Goal: Information Seeking & Learning: Find specific fact

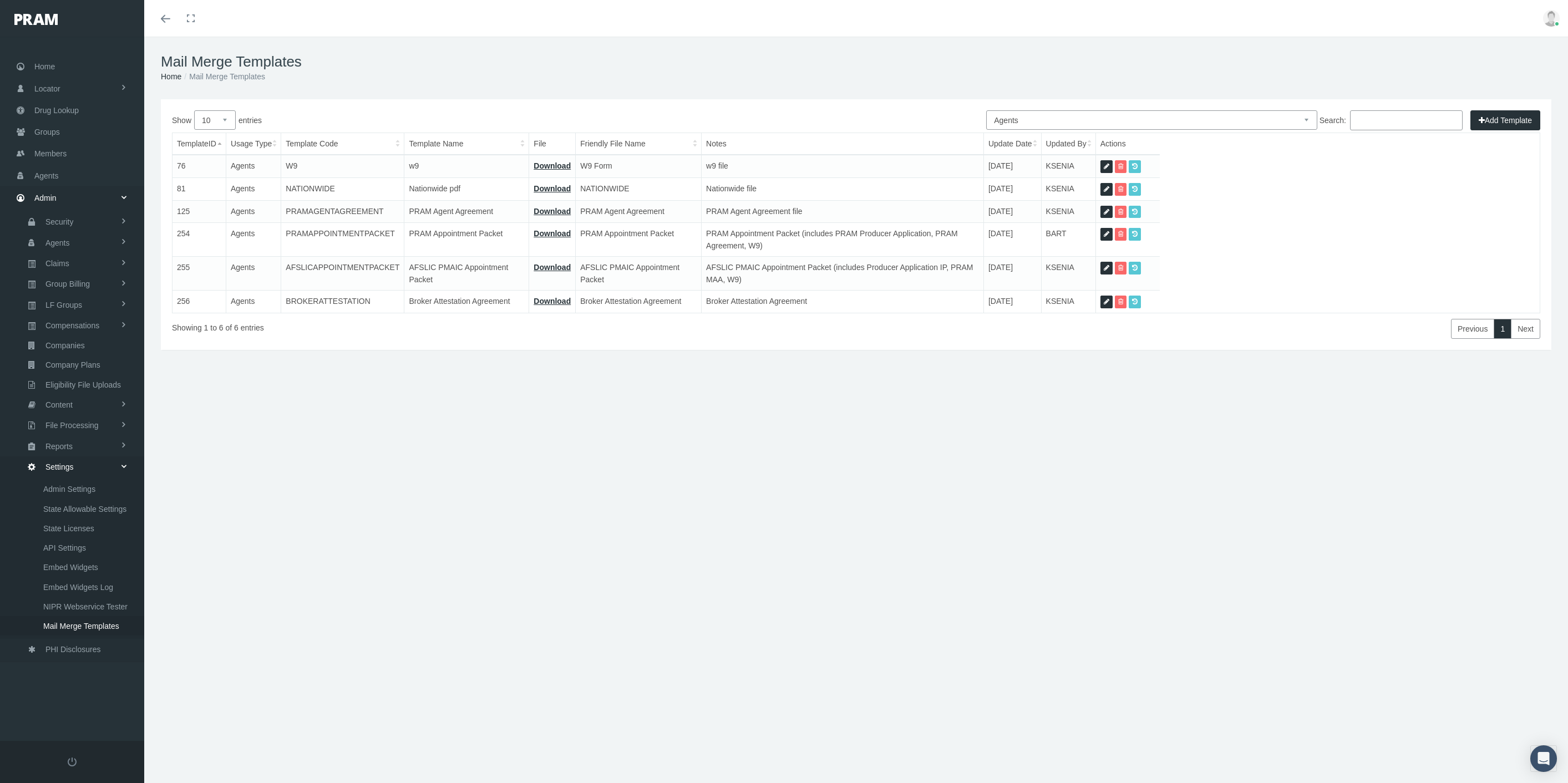
select select "2"
drag, startPoint x: 68, startPoint y: 133, endPoint x: 206, endPoint y: 151, distance: 139.2
click at [68, 133] on link "Groups" at bounding box center [72, 131] width 144 height 21
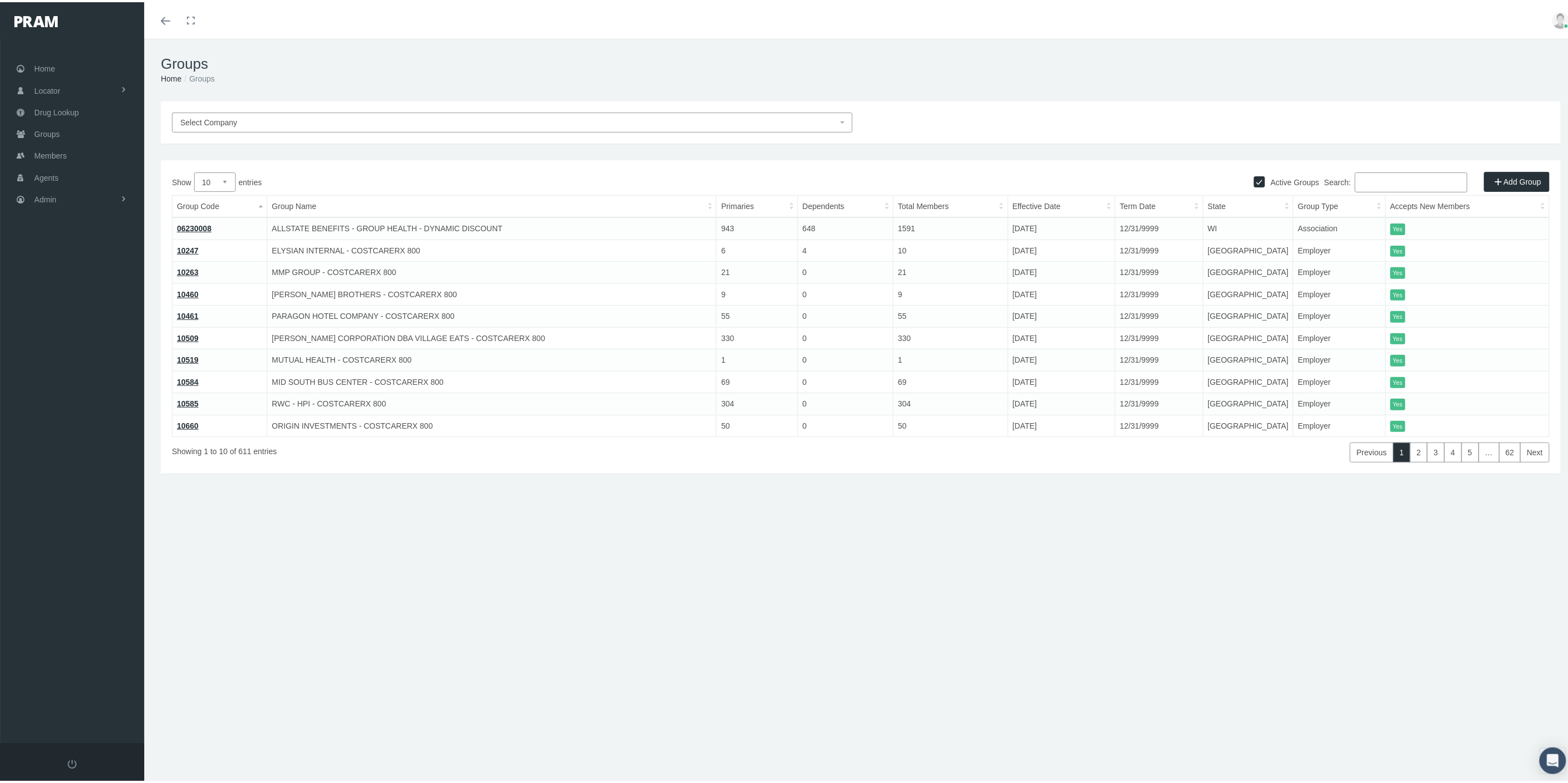
click at [1368, 180] on input "Search:" at bounding box center [1412, 180] width 112 height 20
paste input "200006"
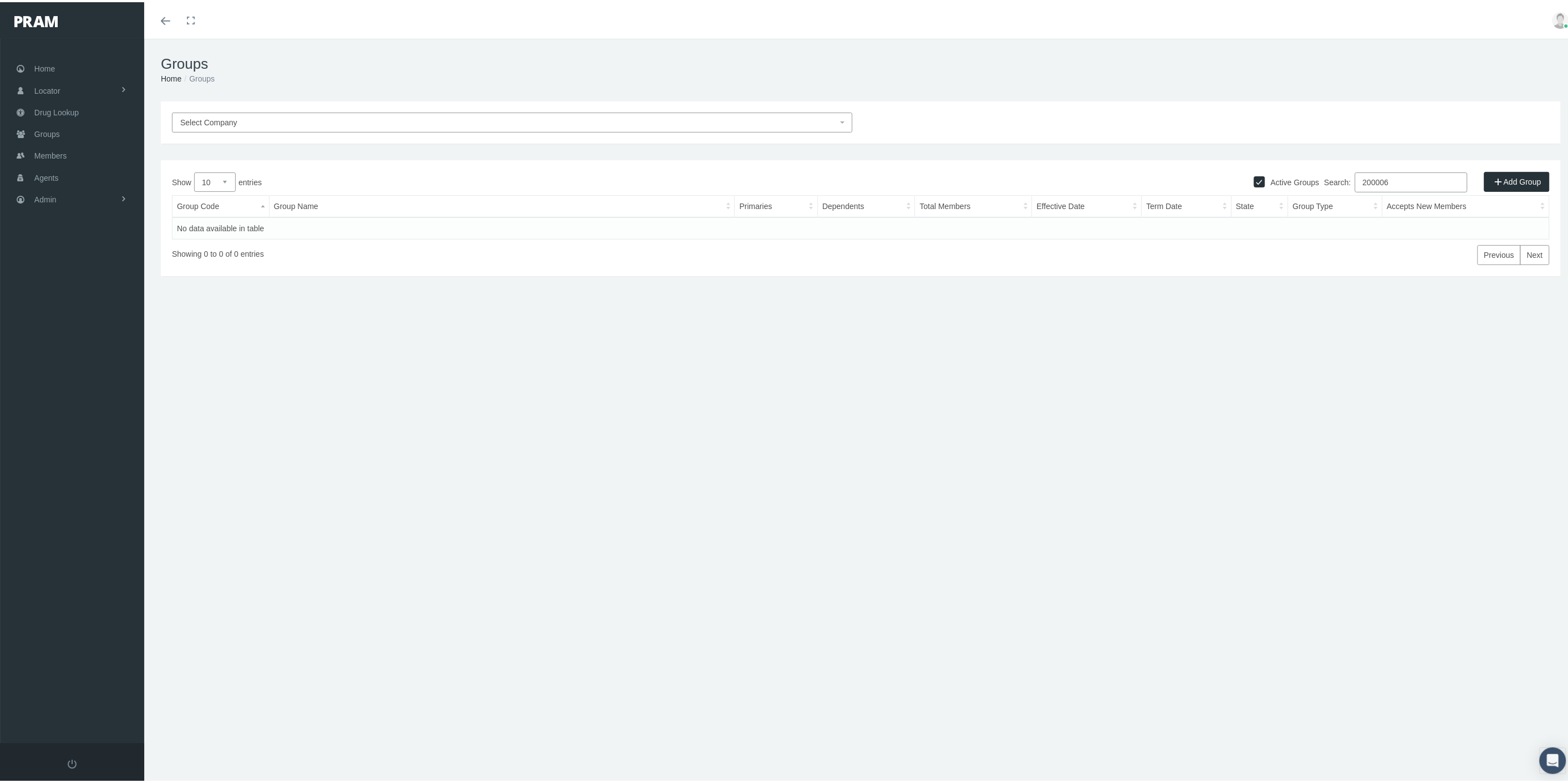
type input "200006"
click at [1254, 174] on input "Active Groups" at bounding box center [1259, 178] width 11 height 11
checkbox input "false"
click at [202, 225] on link "!!!200006" at bounding box center [194, 226] width 34 height 9
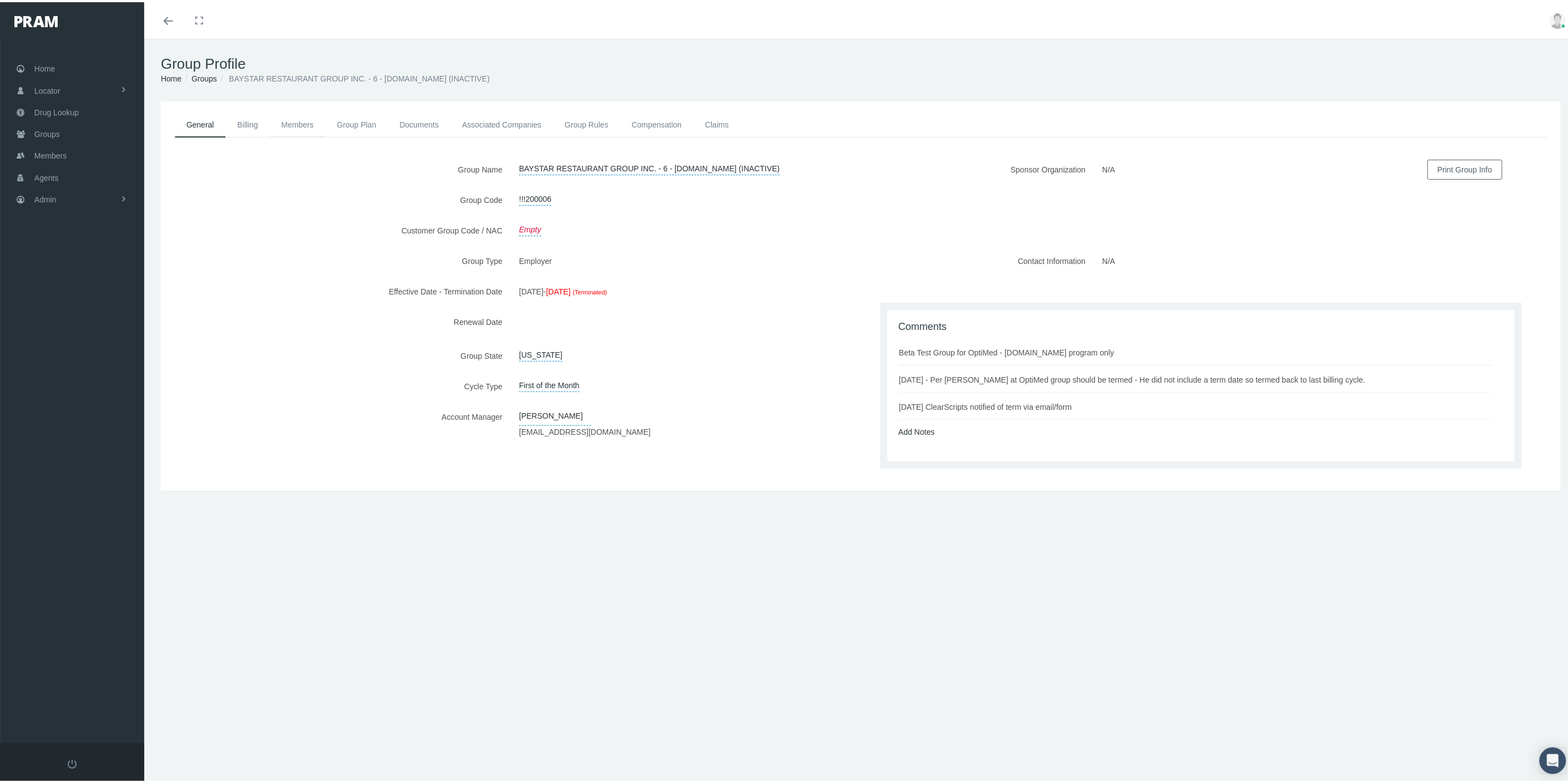
click at [273, 119] on link "Members" at bounding box center [297, 123] width 56 height 25
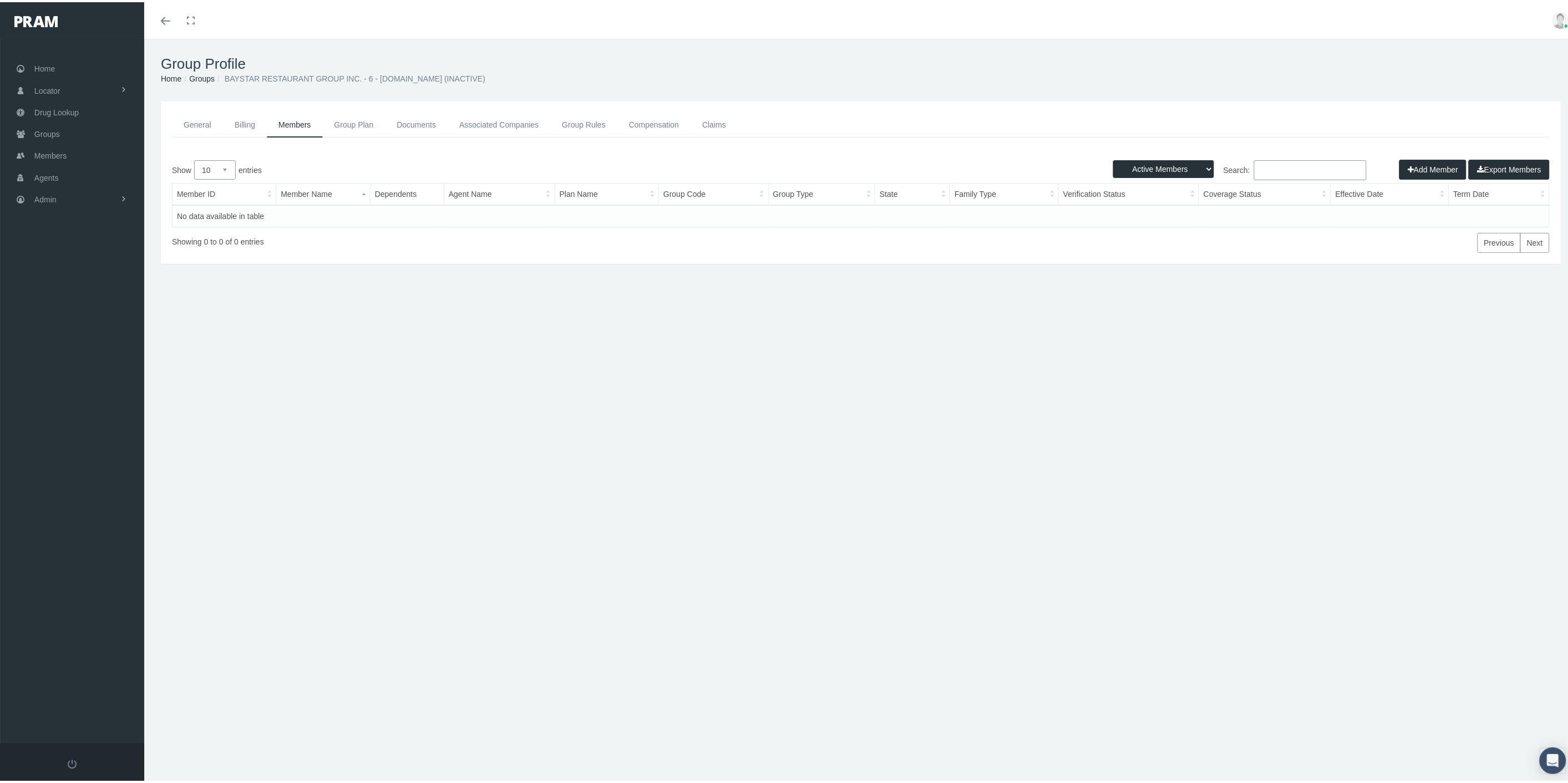
click at [1186, 168] on select "Active Members Terminated Members Active & Terminated" at bounding box center [1164, 167] width 101 height 17
select select "3"
click at [1113, 158] on select "Active Members Terminated Members Active & Terminated" at bounding box center [1164, 167] width 101 height 17
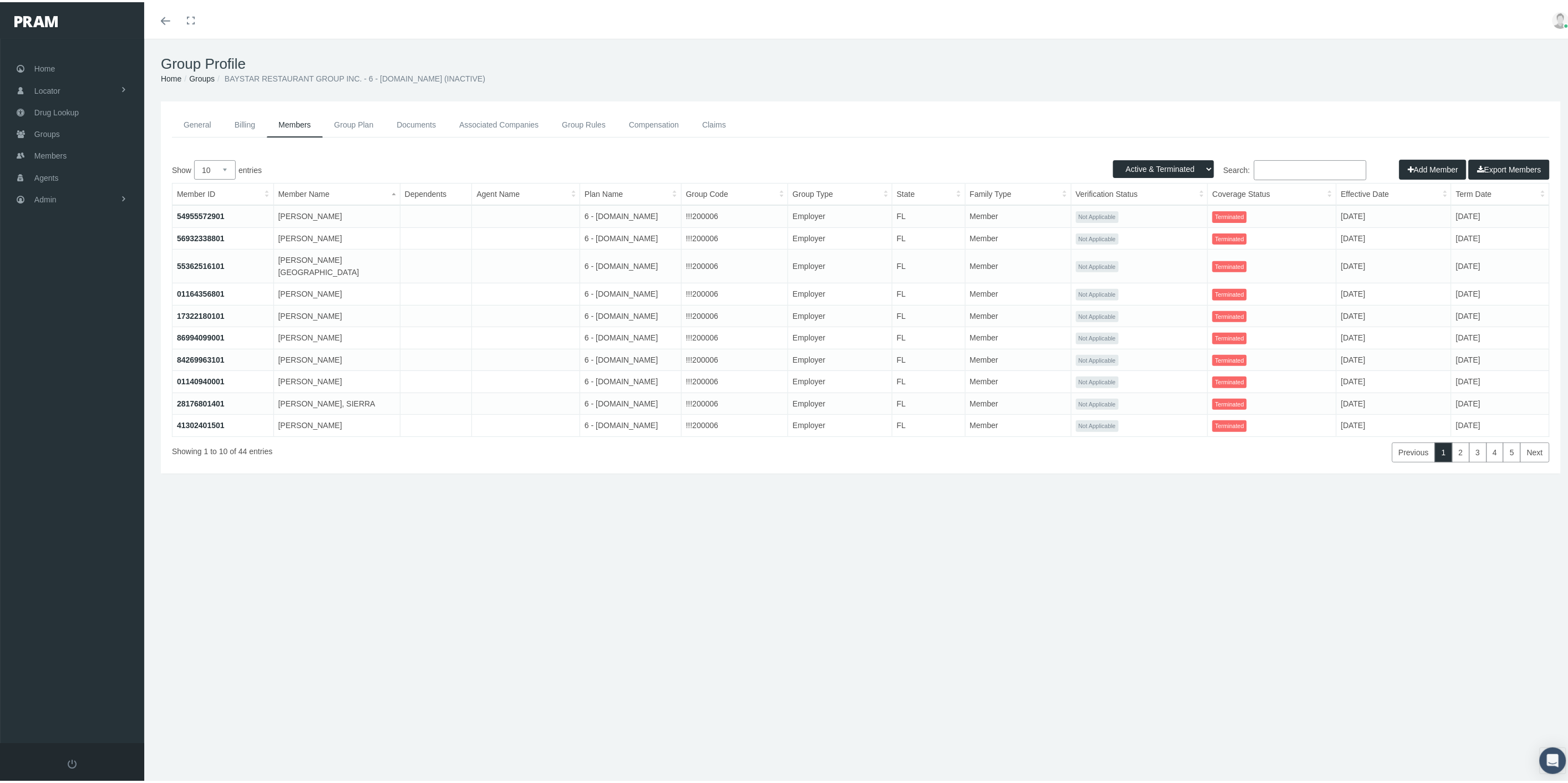
click at [216, 163] on select "10 25 50 100" at bounding box center [215, 168] width 41 height 19
select select "100"
click at [194, 158] on select "10 25 50 100" at bounding box center [215, 168] width 41 height 19
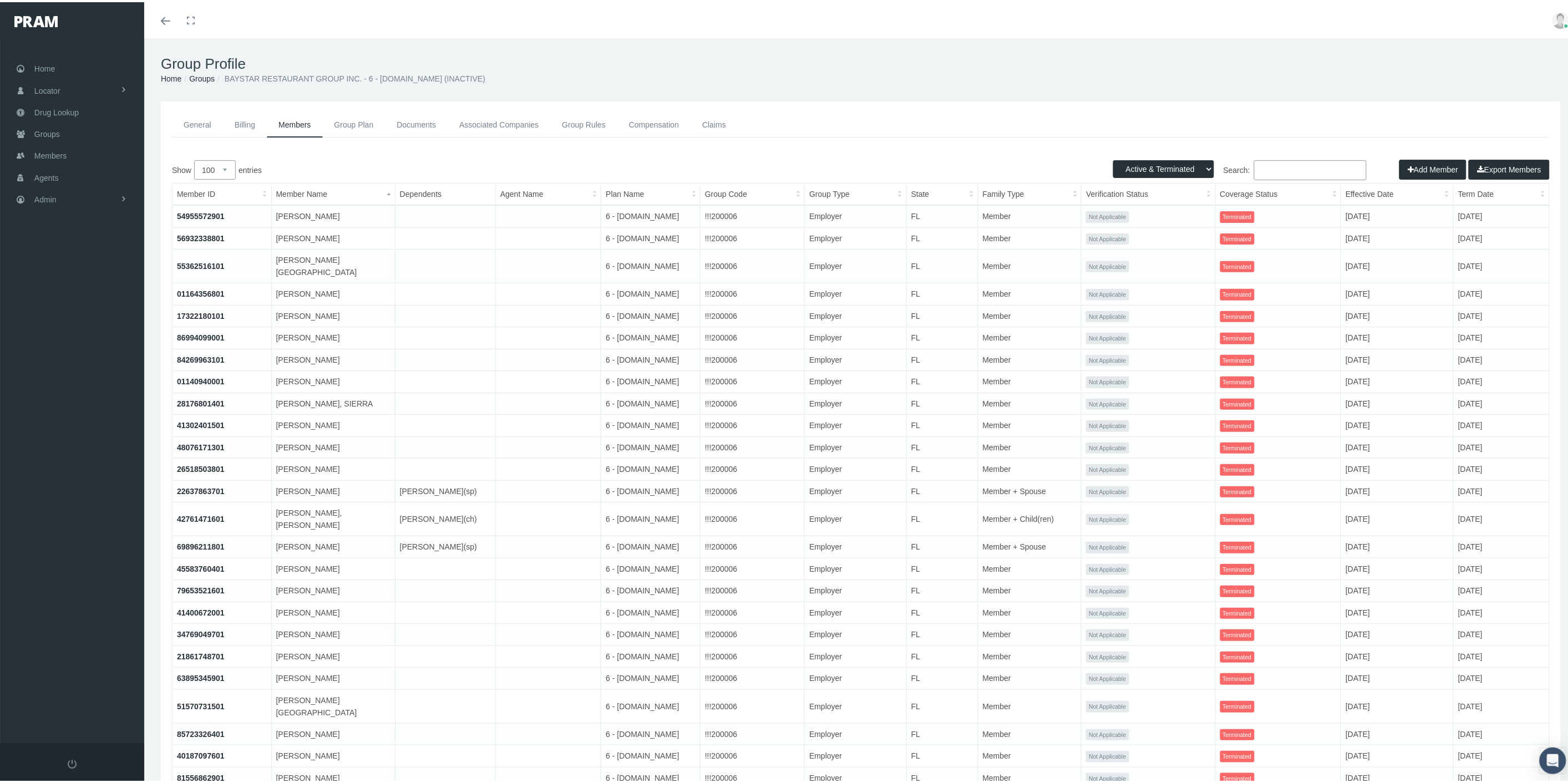
click at [719, 129] on link "Claims" at bounding box center [714, 123] width 47 height 25
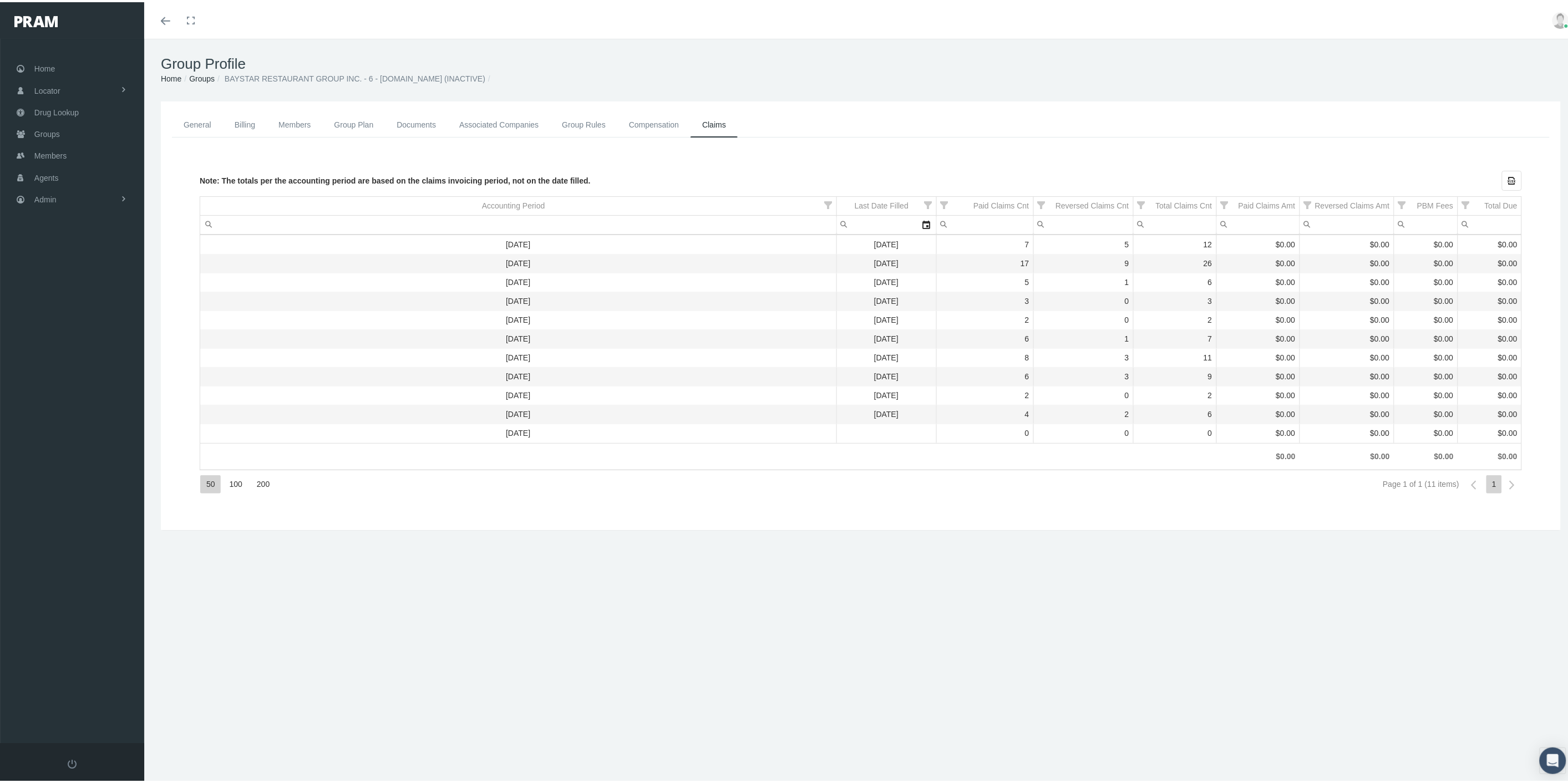
click at [200, 120] on link "General" at bounding box center [197, 123] width 51 height 25
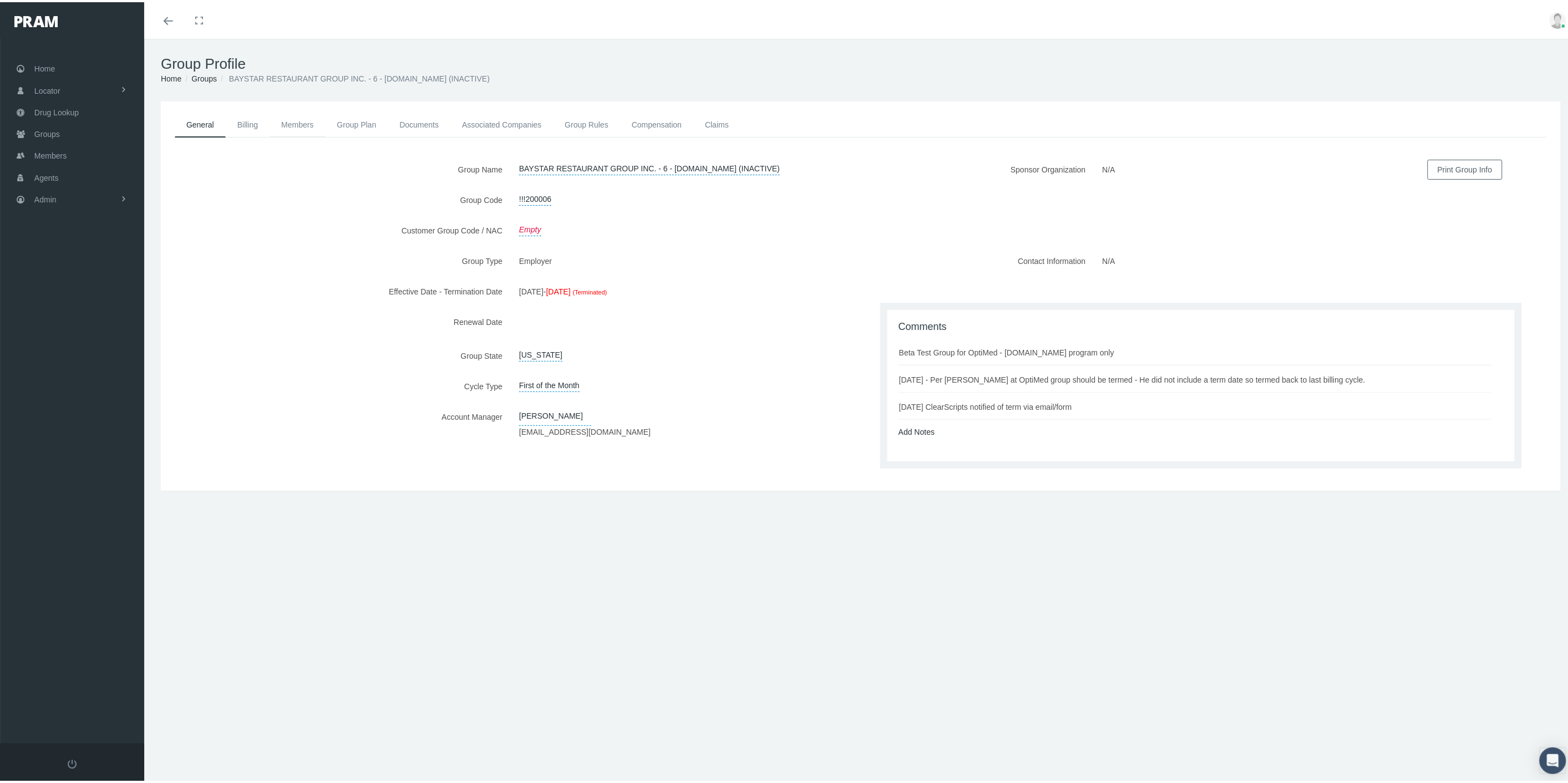
click at [315, 122] on link "Members" at bounding box center [297, 123] width 56 height 25
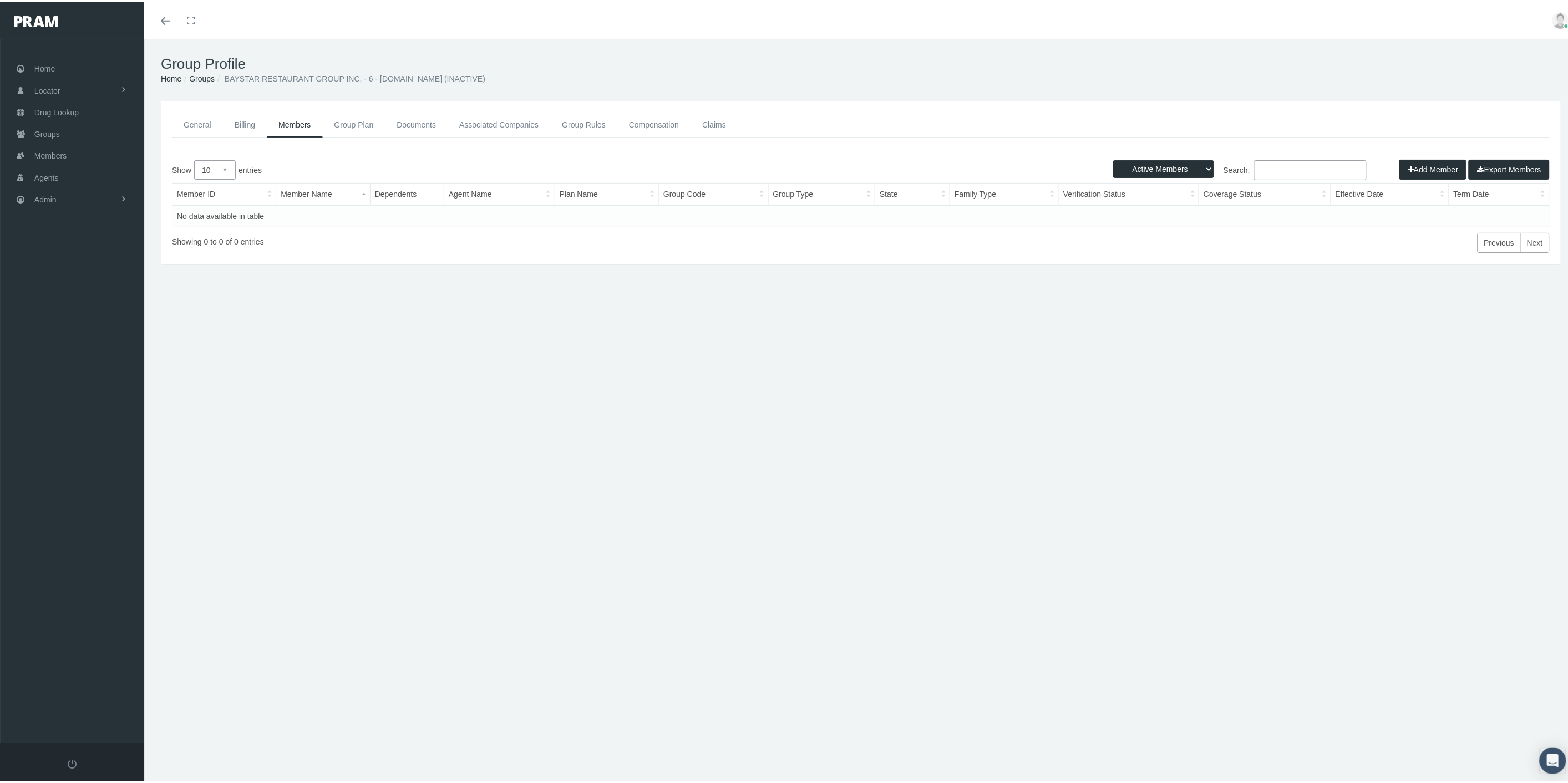
click at [708, 115] on link "Claims" at bounding box center [714, 123] width 47 height 25
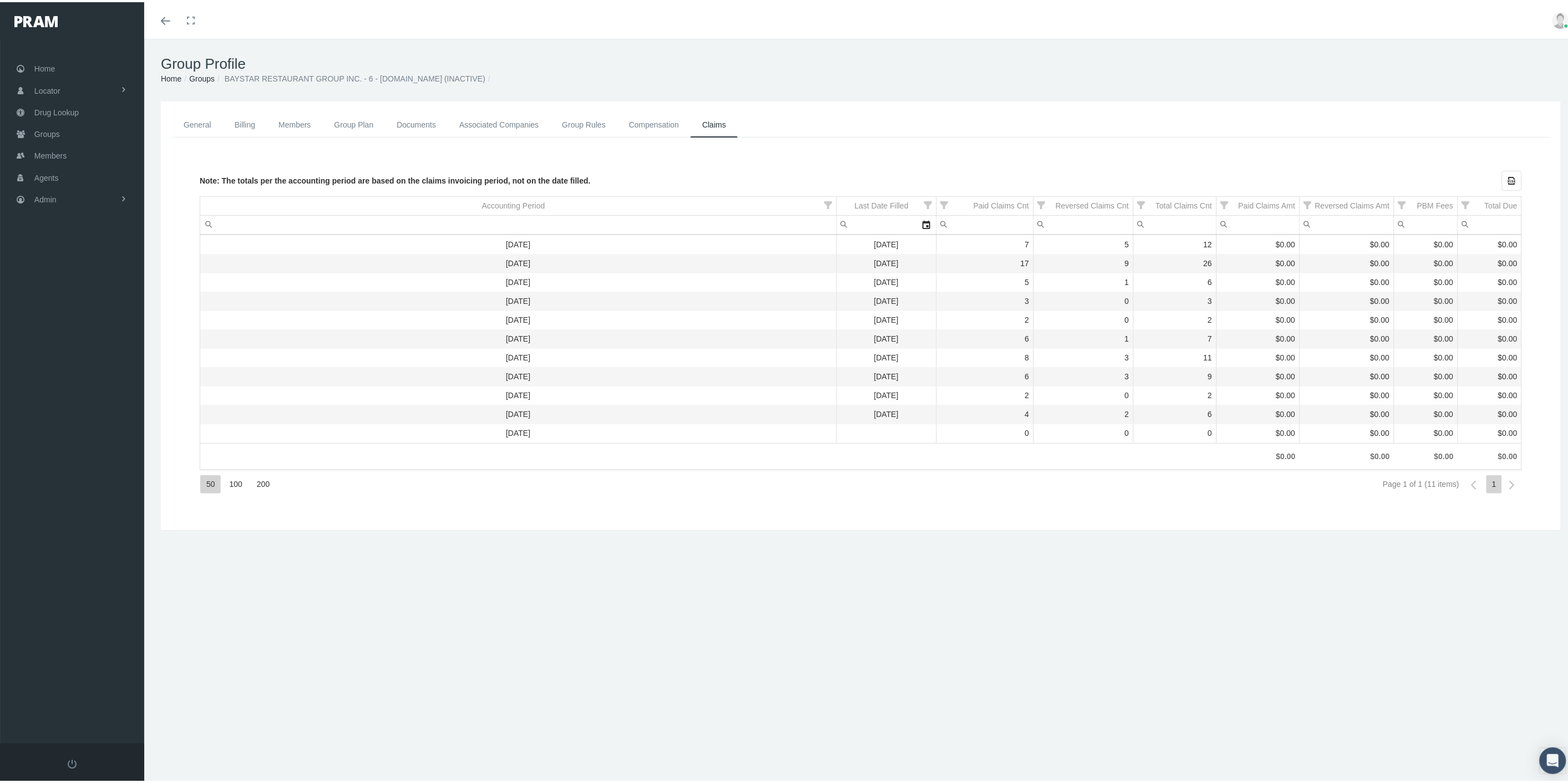
click at [352, 127] on link "Group Plan" at bounding box center [354, 123] width 63 height 25
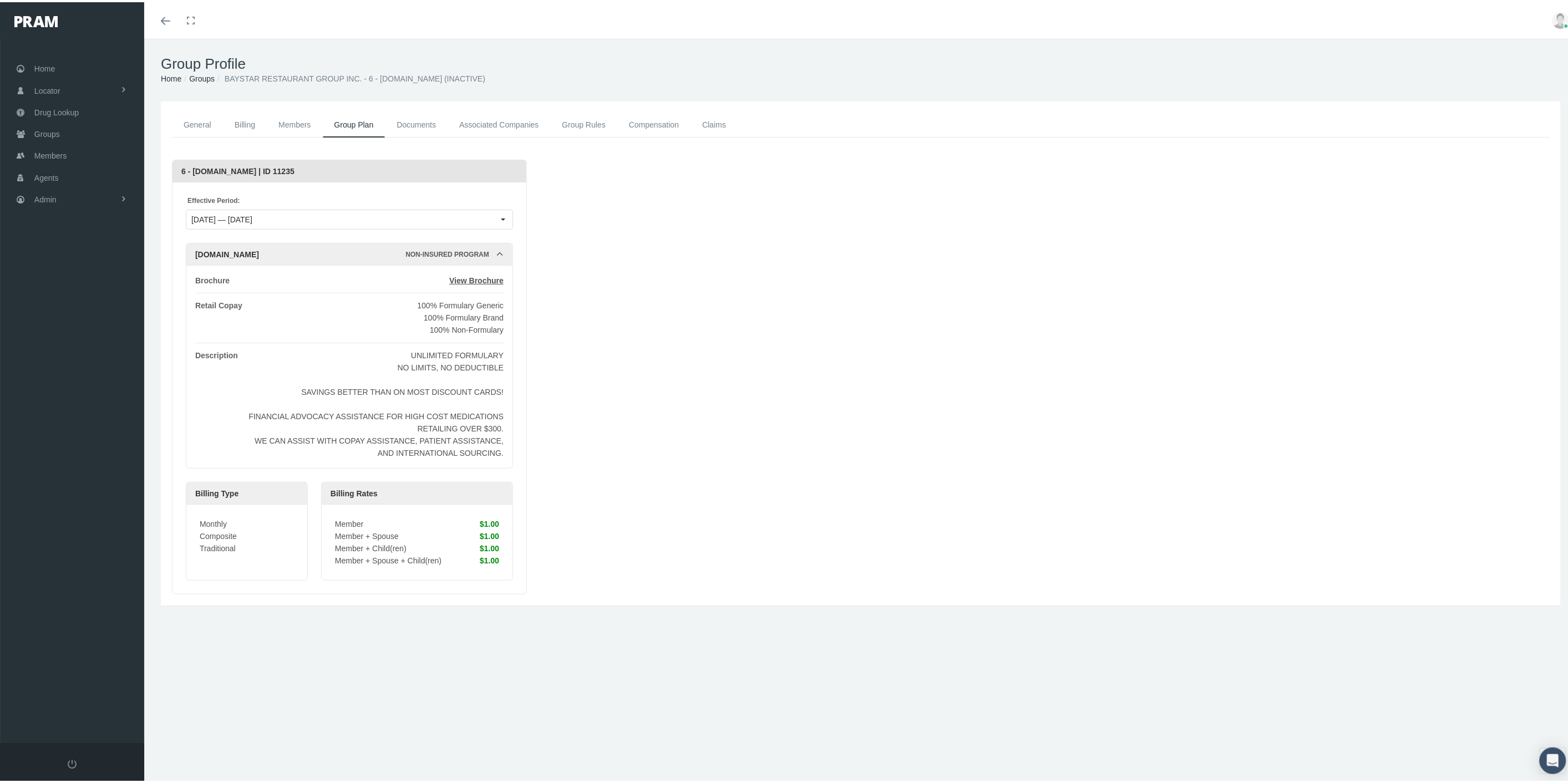
click at [194, 125] on link "General" at bounding box center [197, 123] width 51 height 25
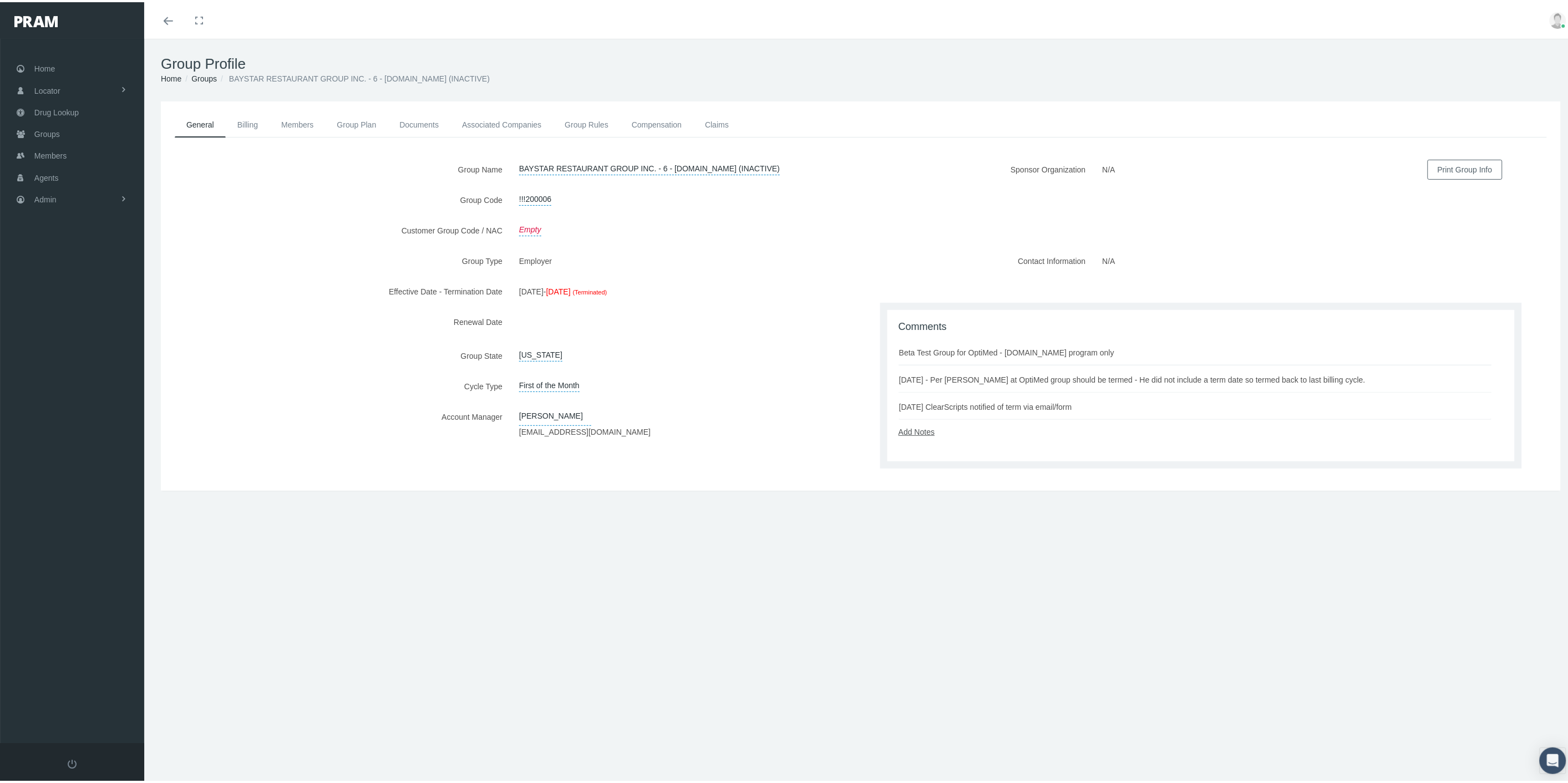
click at [911, 430] on link "Add Notes" at bounding box center [917, 430] width 36 height 9
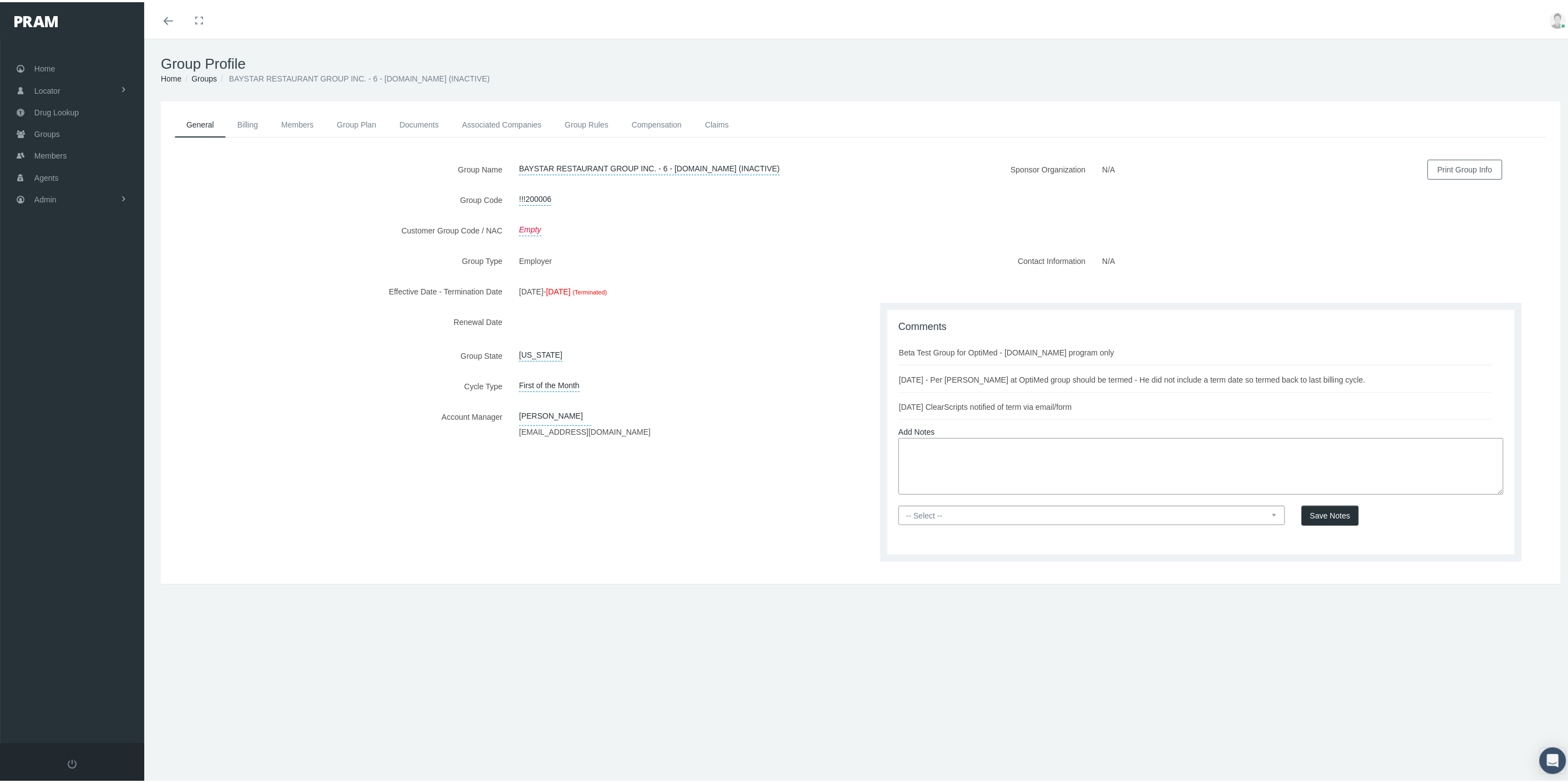
click at [937, 457] on textarea at bounding box center [1201, 465] width 605 height 57
paste textarea "200006T"
click at [1242, 444] on textarea "10/1/2025 KY: group code updated from 200006 to 200006T per Kim's request. Opti…" at bounding box center [1201, 465] width 605 height 57
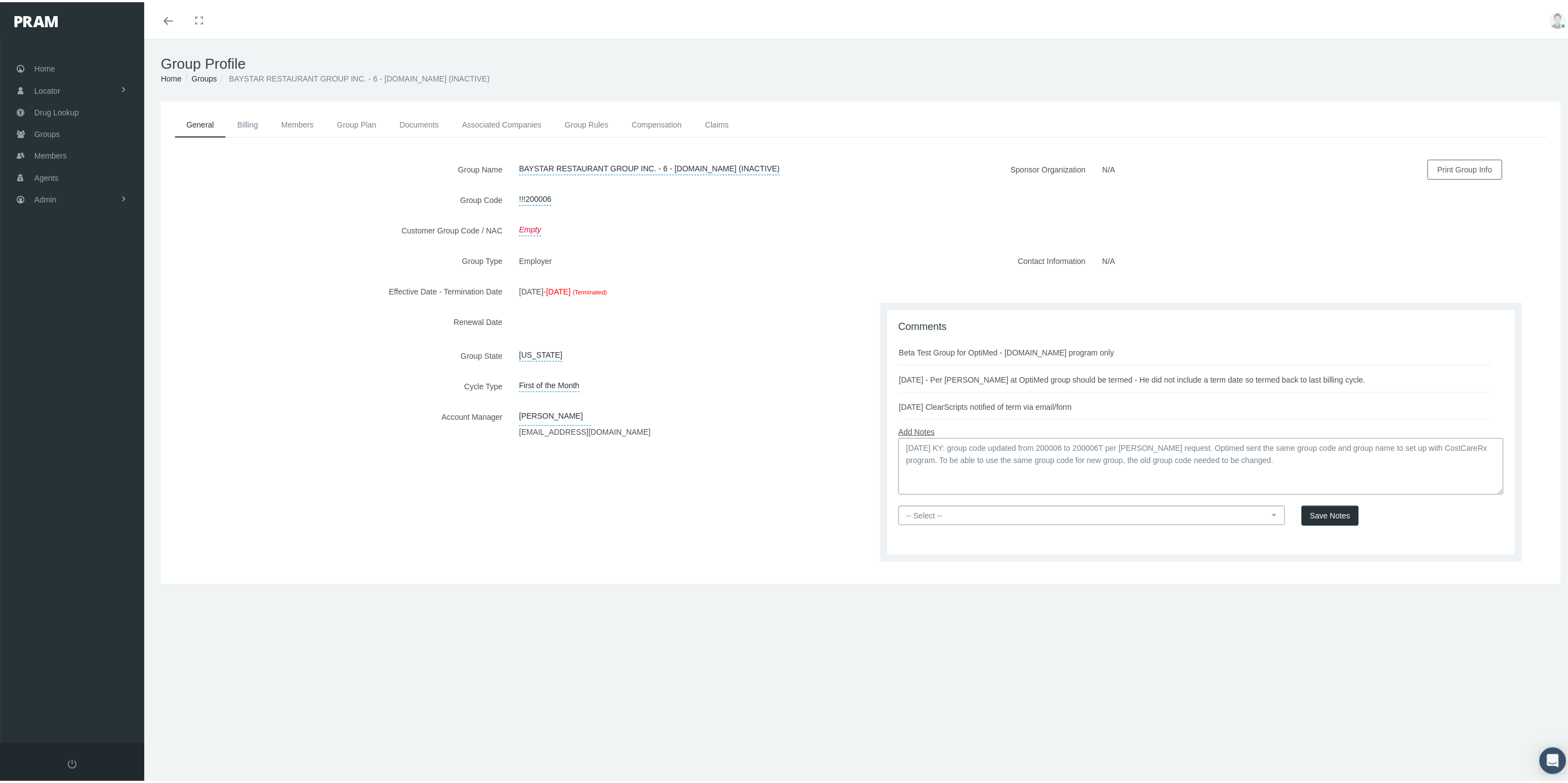
drag, startPoint x: 1251, startPoint y: 457, endPoint x: 935, endPoint y: 430, distance: 317.2
click at [894, 429] on div "Add Notes 10/1/2025 KY: group code updated from 200006 to 200006T per Kim's req…" at bounding box center [1201, 474] width 622 height 111
paste textarea "The group code was updated from 200006 to 200006T per Kim's request. Optimed se…"
type textarea "10/1/2025 KY: The group code was updated from 200006 to 200006T per Kim's reque…"
drag, startPoint x: 1254, startPoint y: 508, endPoint x: 1243, endPoint y: 521, distance: 17.0
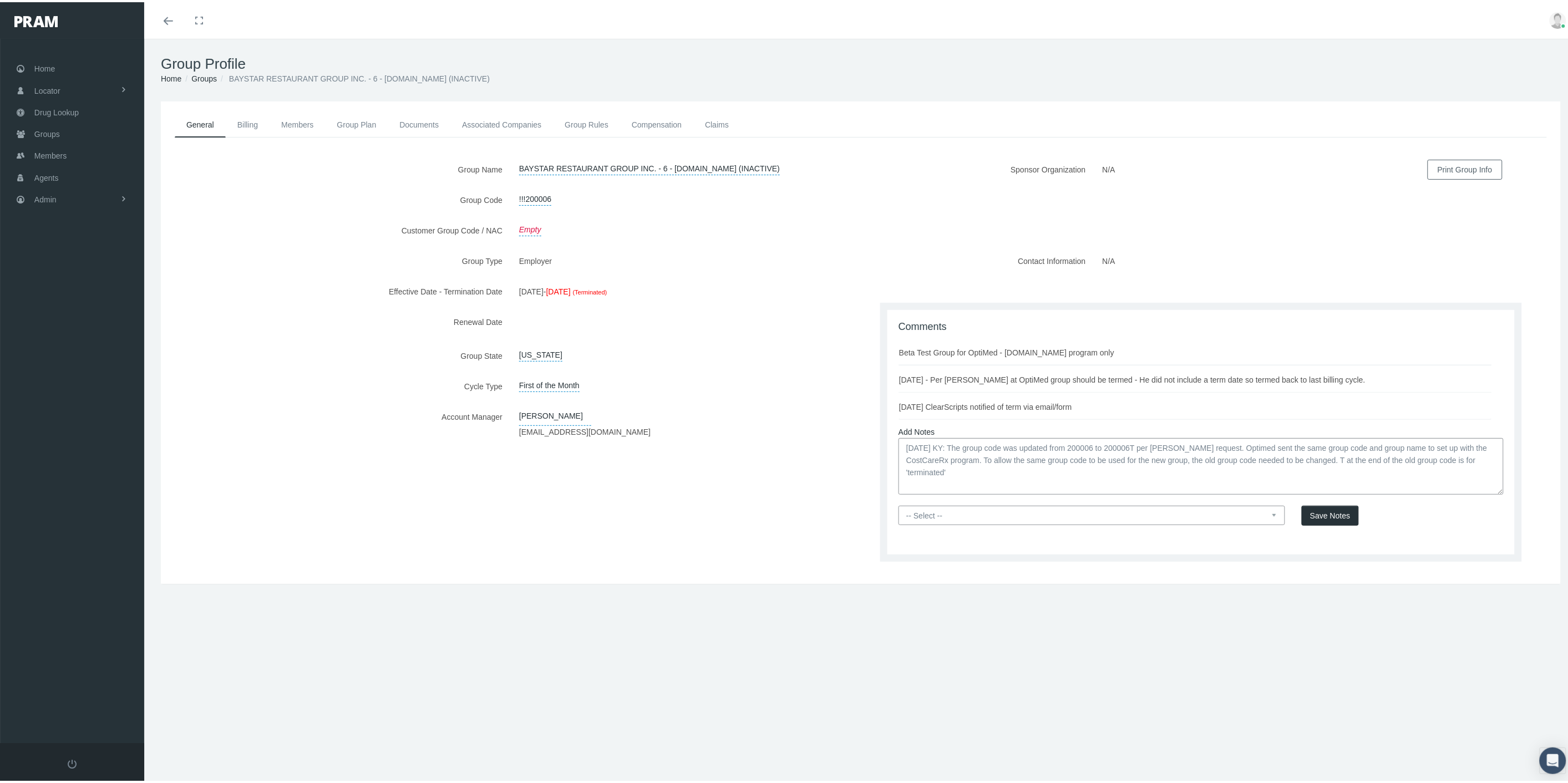
click at [1254, 508] on select "-- Select -- PRAM Only Everyone" at bounding box center [1092, 514] width 386 height 19
select select "0"
click at [899, 504] on select "-- Select -- PRAM Only Everyone" at bounding box center [1092, 514] width 386 height 19
click at [1310, 513] on span "Save Notes" at bounding box center [1330, 514] width 40 height 9
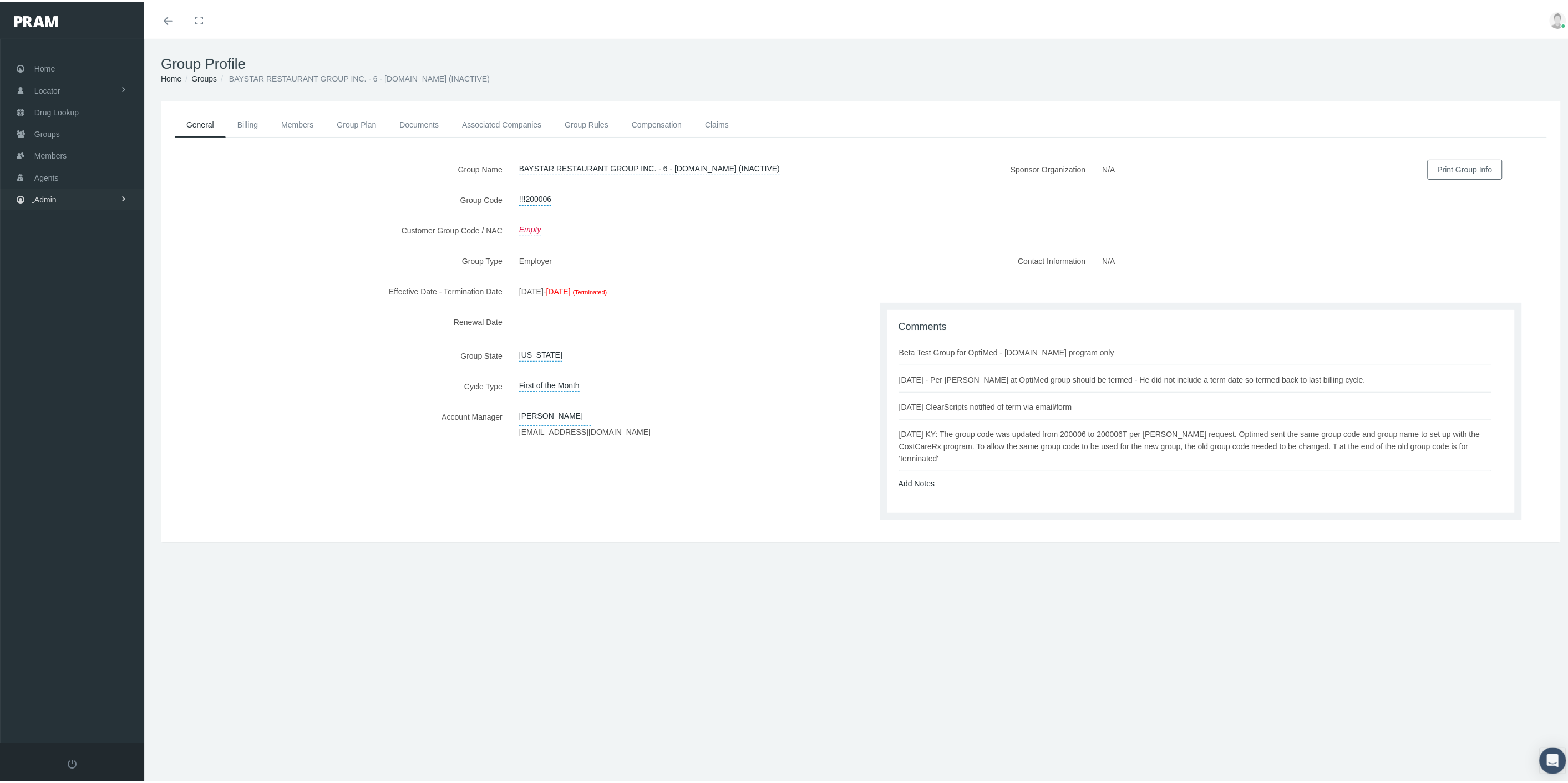
click at [113, 193] on link "Admin" at bounding box center [72, 197] width 144 height 21
click at [95, 322] on span "Compensations" at bounding box center [72, 325] width 54 height 19
click at [82, 398] on span "Claims Fund Utilization" at bounding box center [83, 406] width 79 height 19
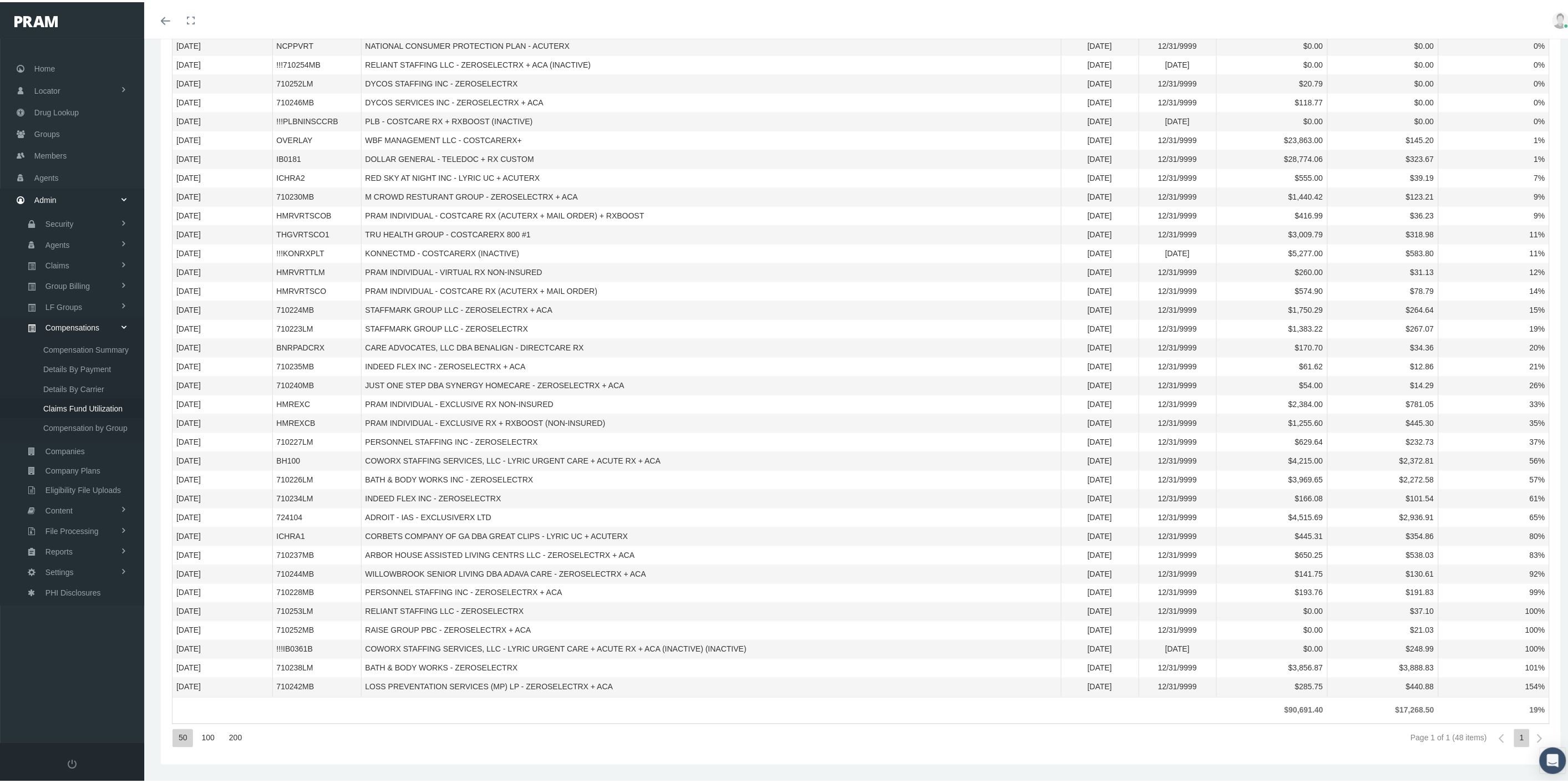
scroll to position [420, 0]
click at [518, 668] on td "BATH & BODY WORKS - ZEROSELECTRX" at bounding box center [711, 667] width 700 height 19
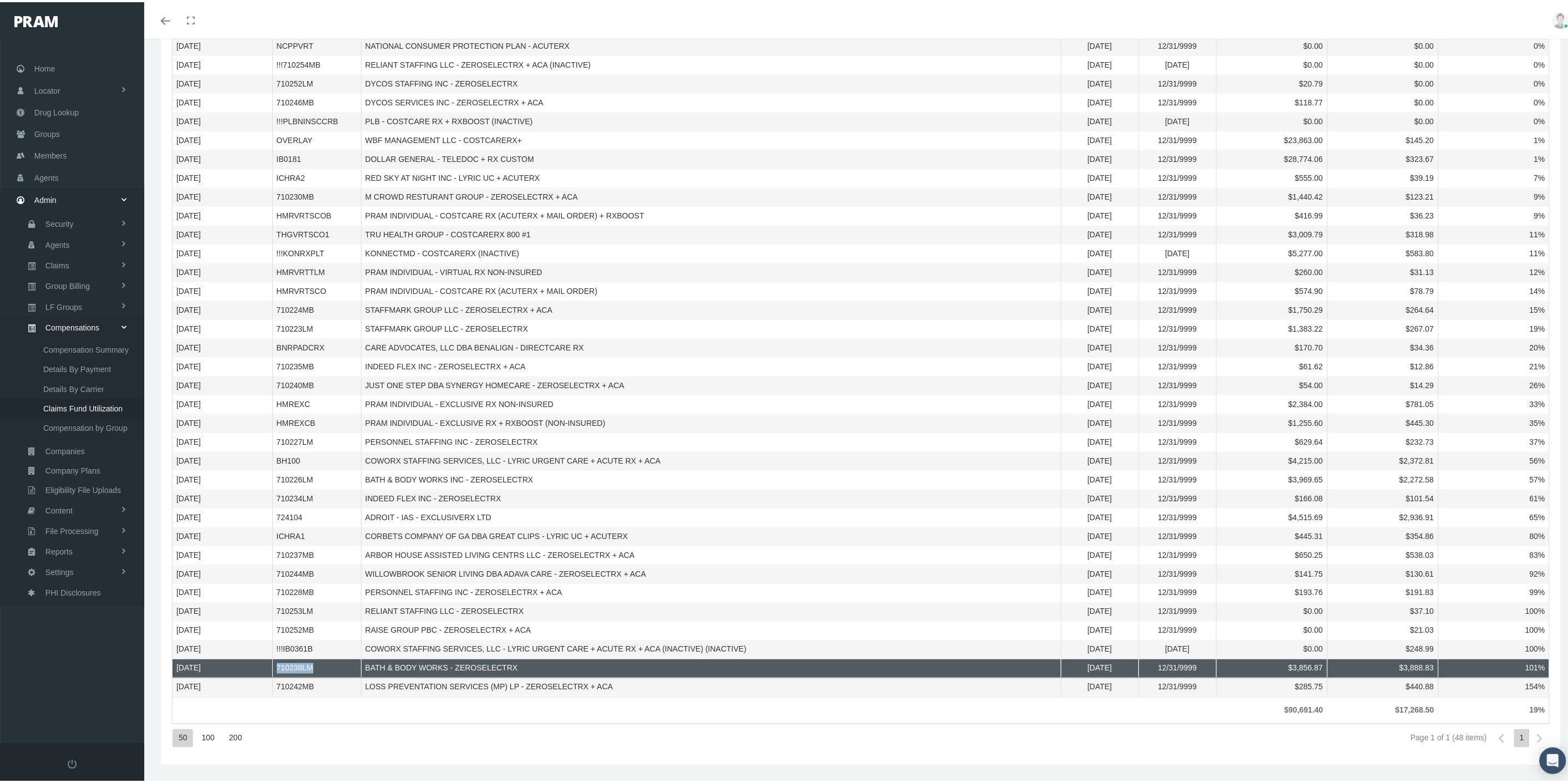
drag, startPoint x: 316, startPoint y: 666, endPoint x: 276, endPoint y: 662, distance: 40.2
click at [276, 662] on td "710238LM" at bounding box center [317, 667] width 89 height 19
copy td "710238LM"
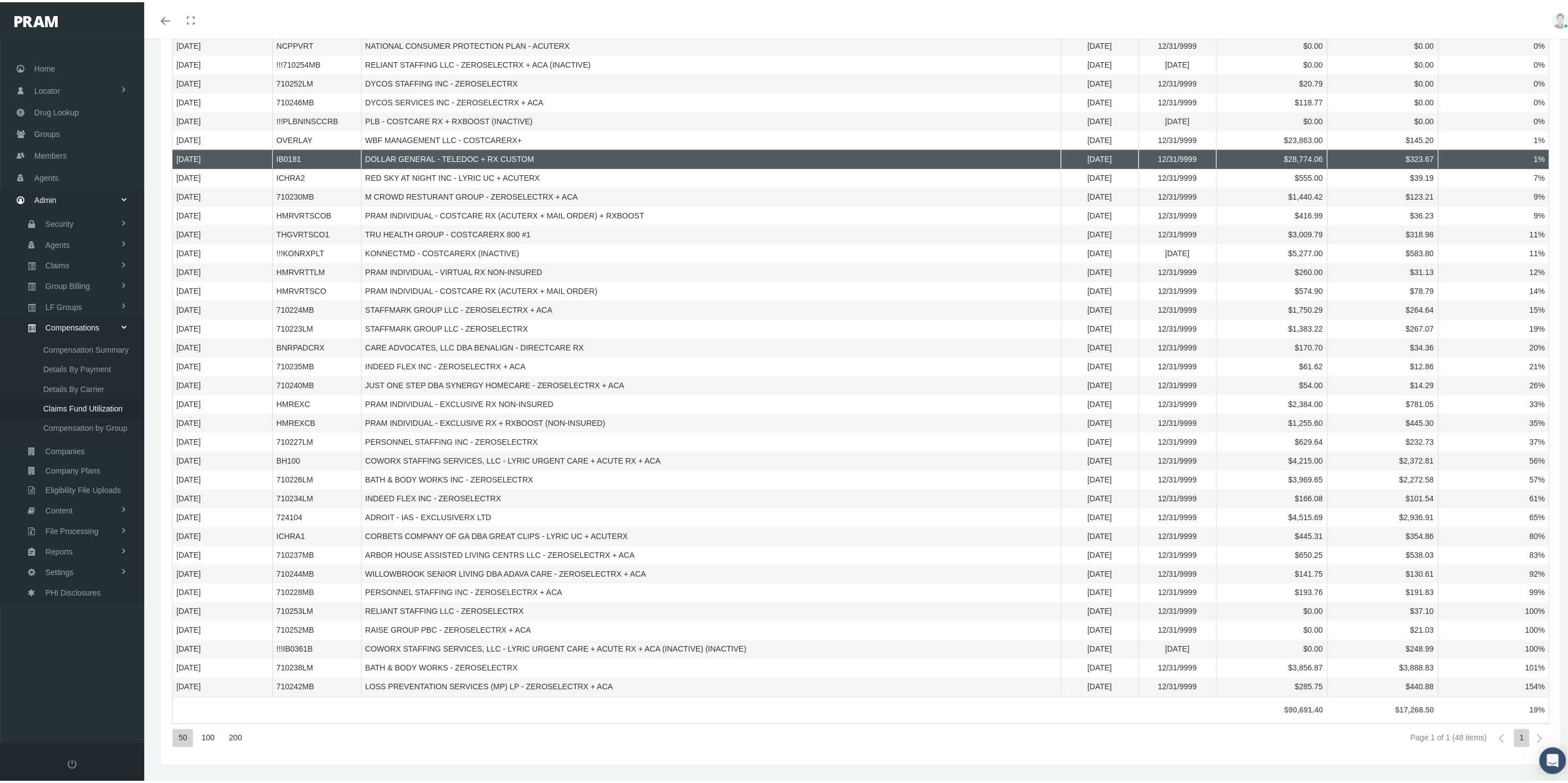
click at [667, 154] on td "DOLLAR GENERAL - TELEDOC + RX CUSTOM" at bounding box center [711, 157] width 700 height 19
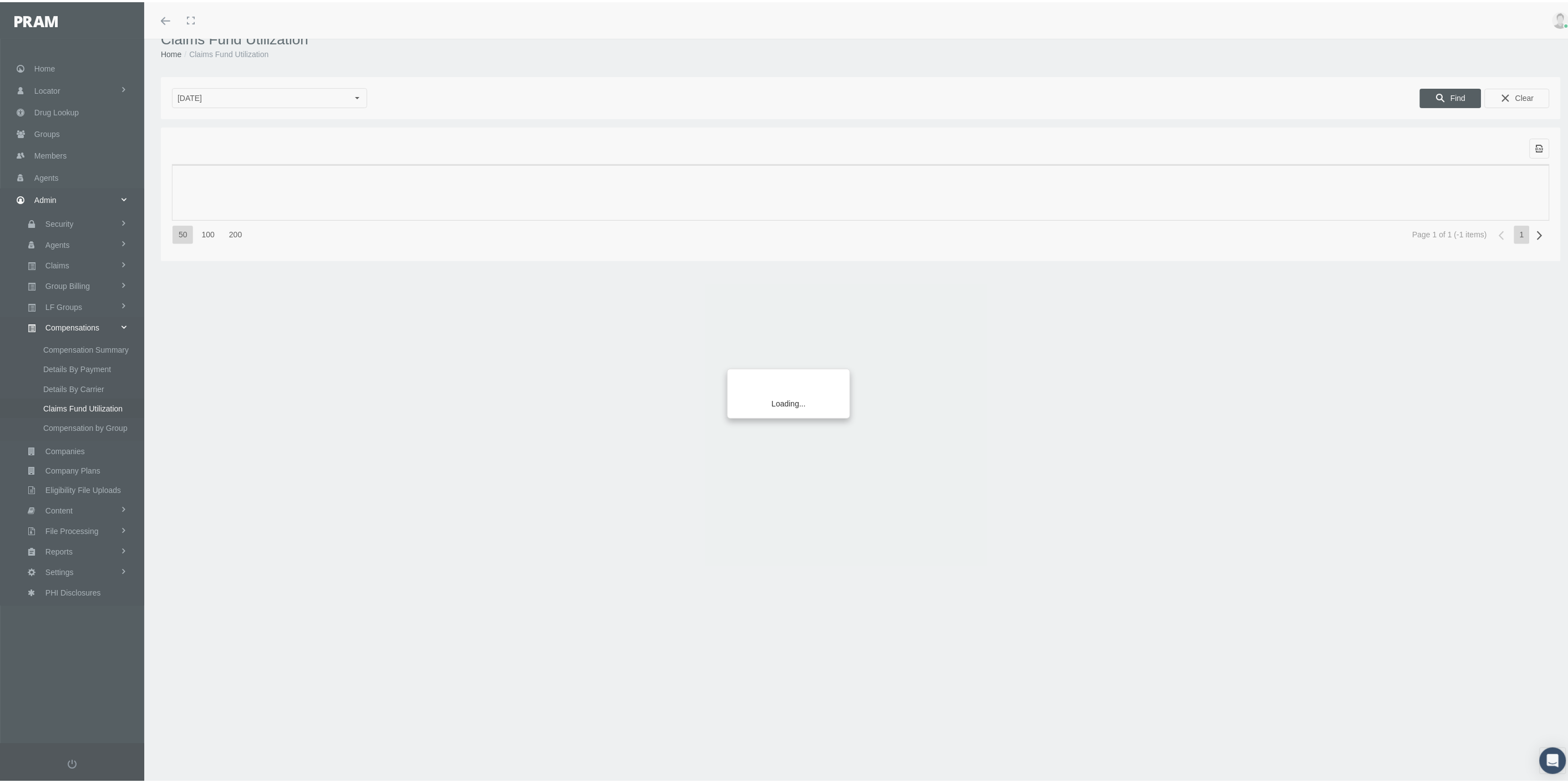
scroll to position [25, 0]
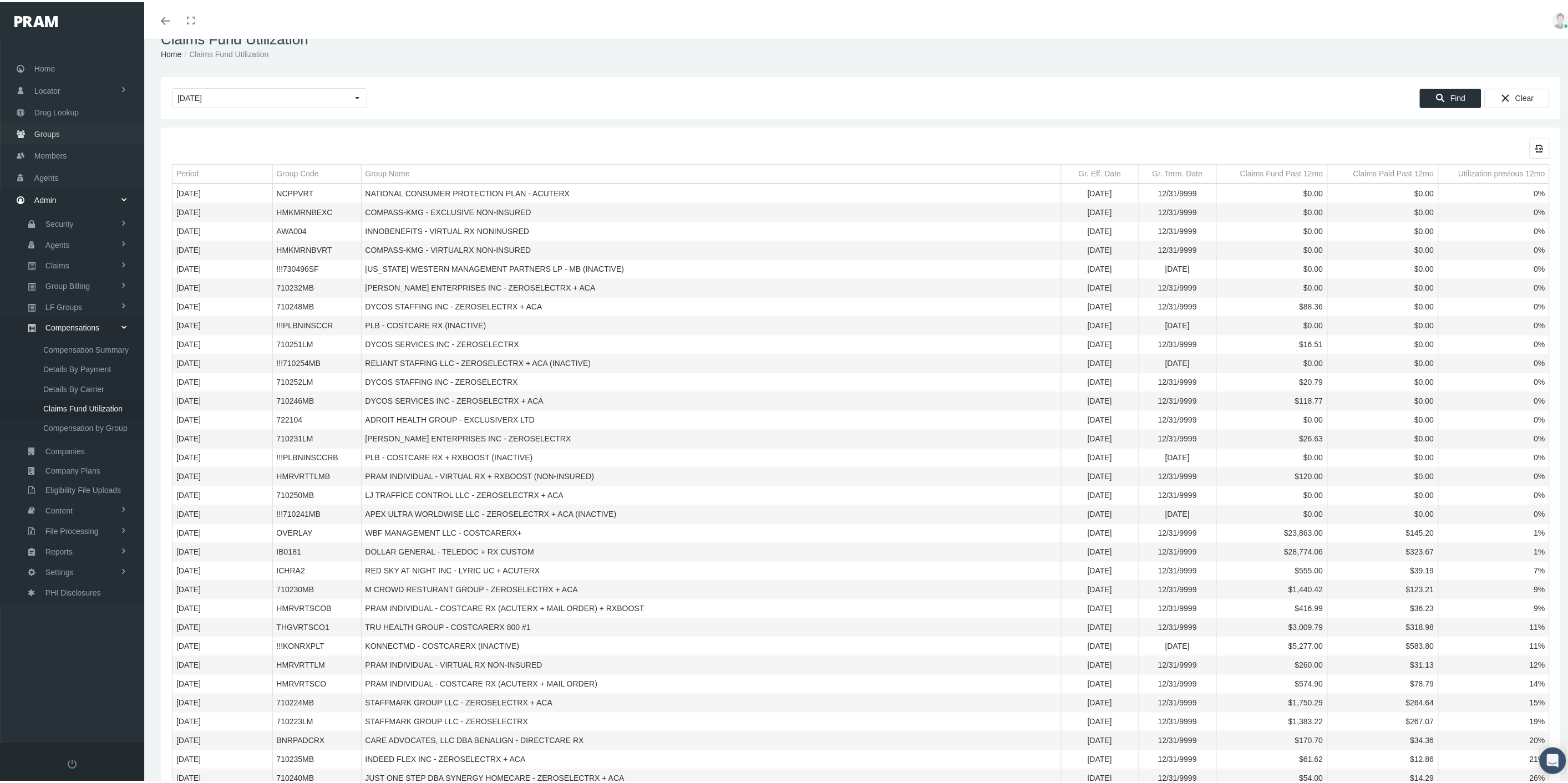
click at [52, 124] on span "Groups" at bounding box center [47, 132] width 25 height 21
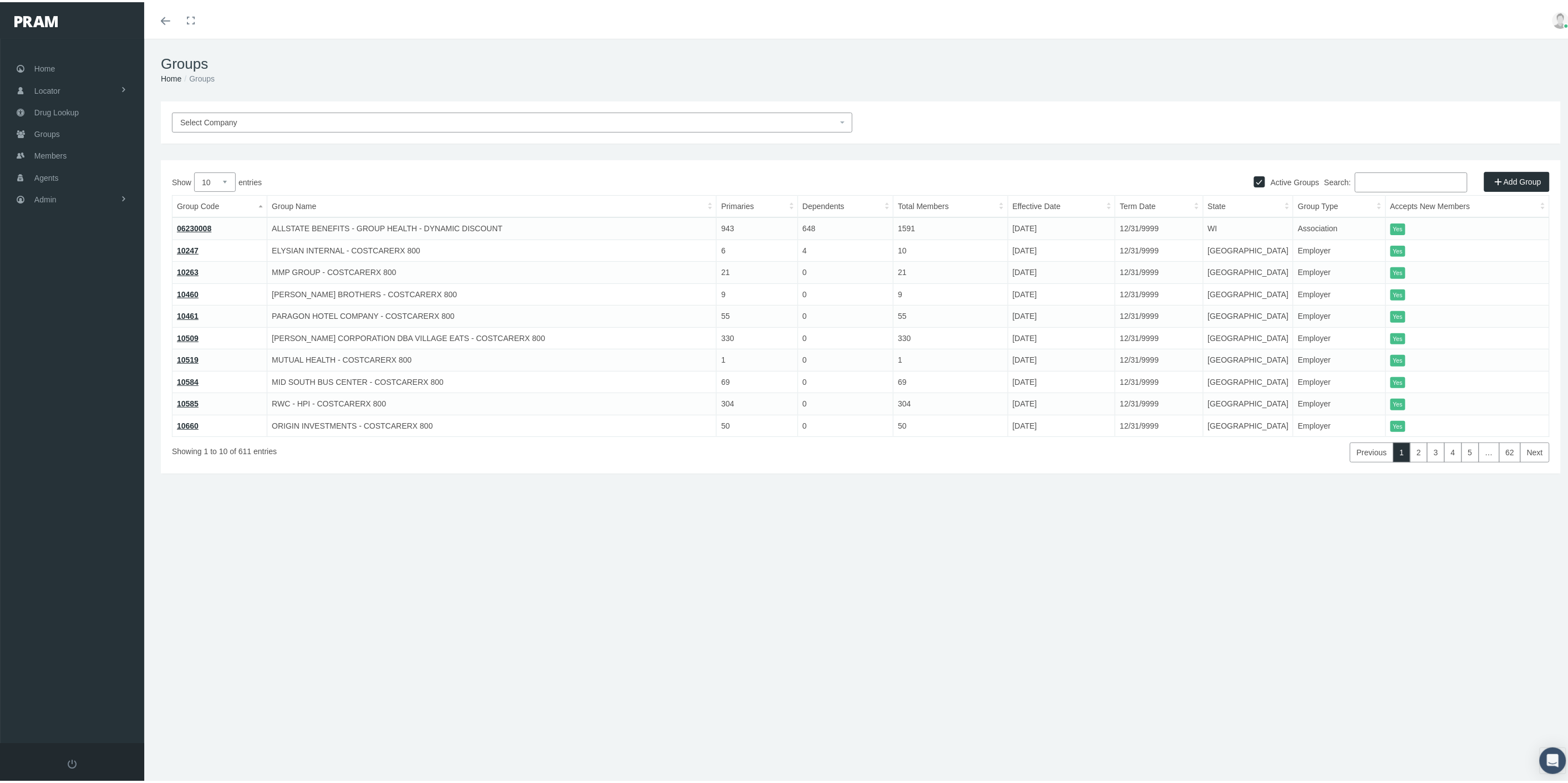
click at [1368, 178] on input "Search:" at bounding box center [1412, 180] width 112 height 20
paste input "710238LM"
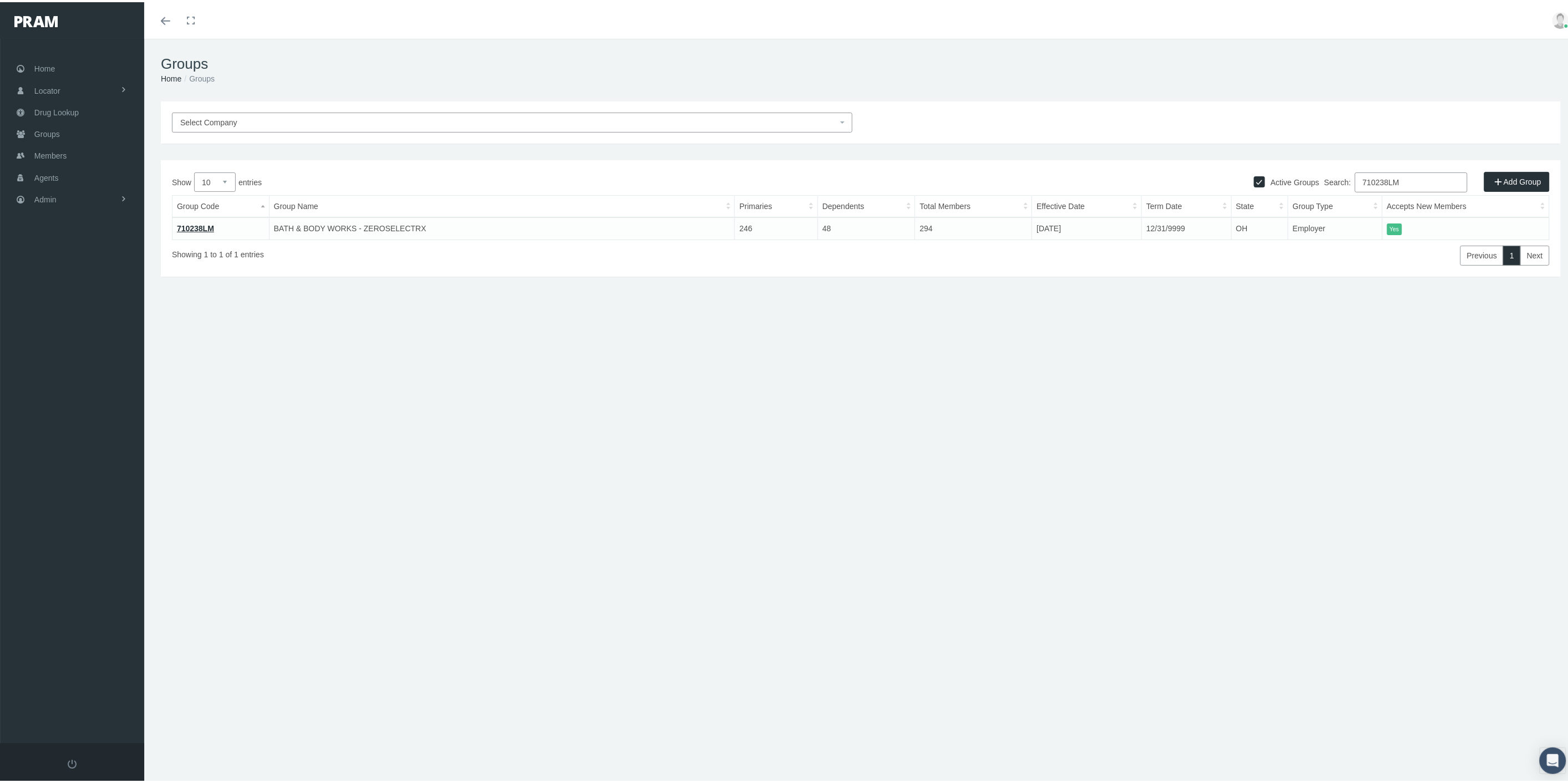
type input "710238LM"
click at [195, 225] on link "710238LM" at bounding box center [196, 226] width 37 height 9
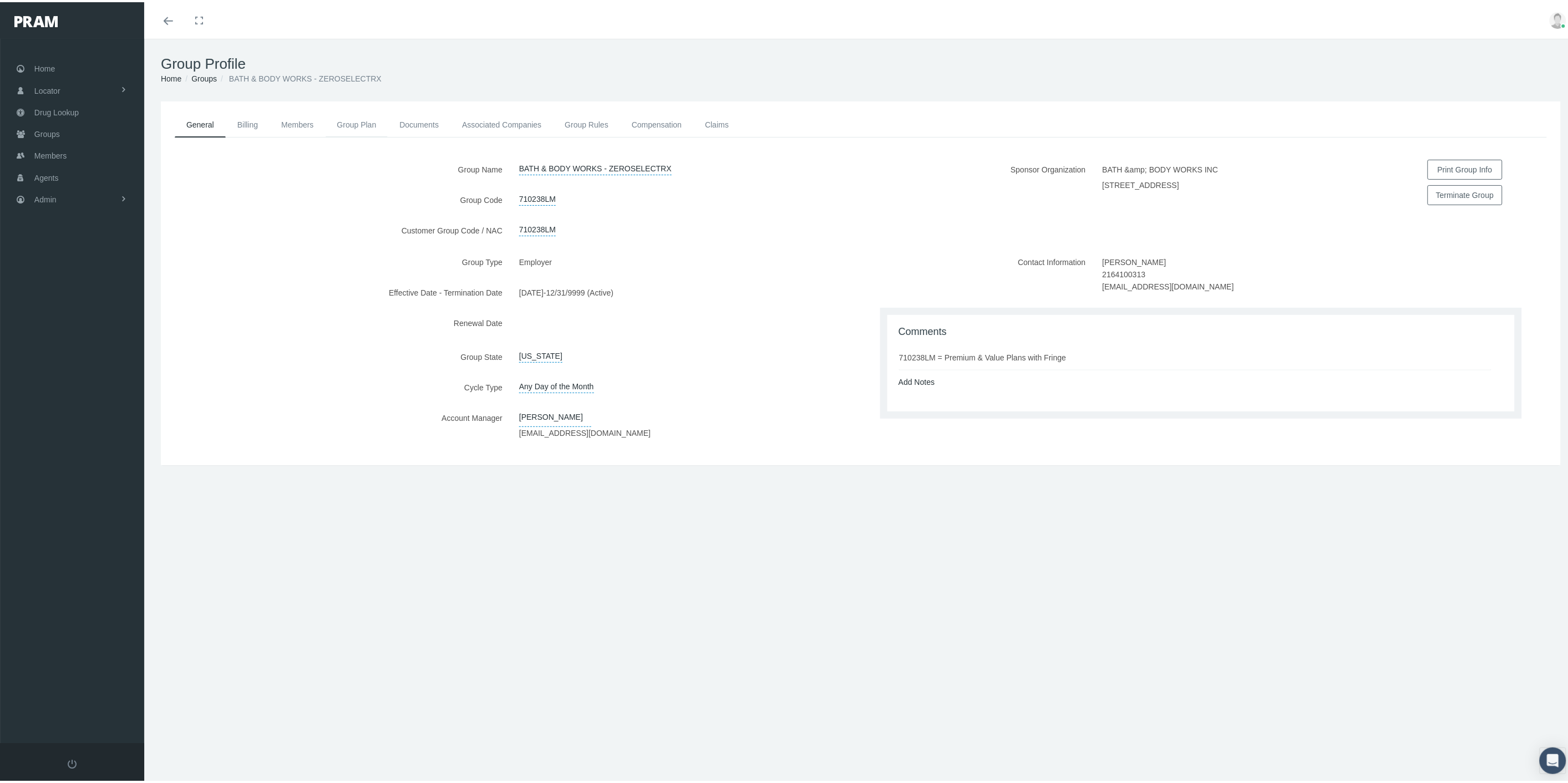
click at [344, 123] on link "Group Plan" at bounding box center [357, 123] width 63 height 25
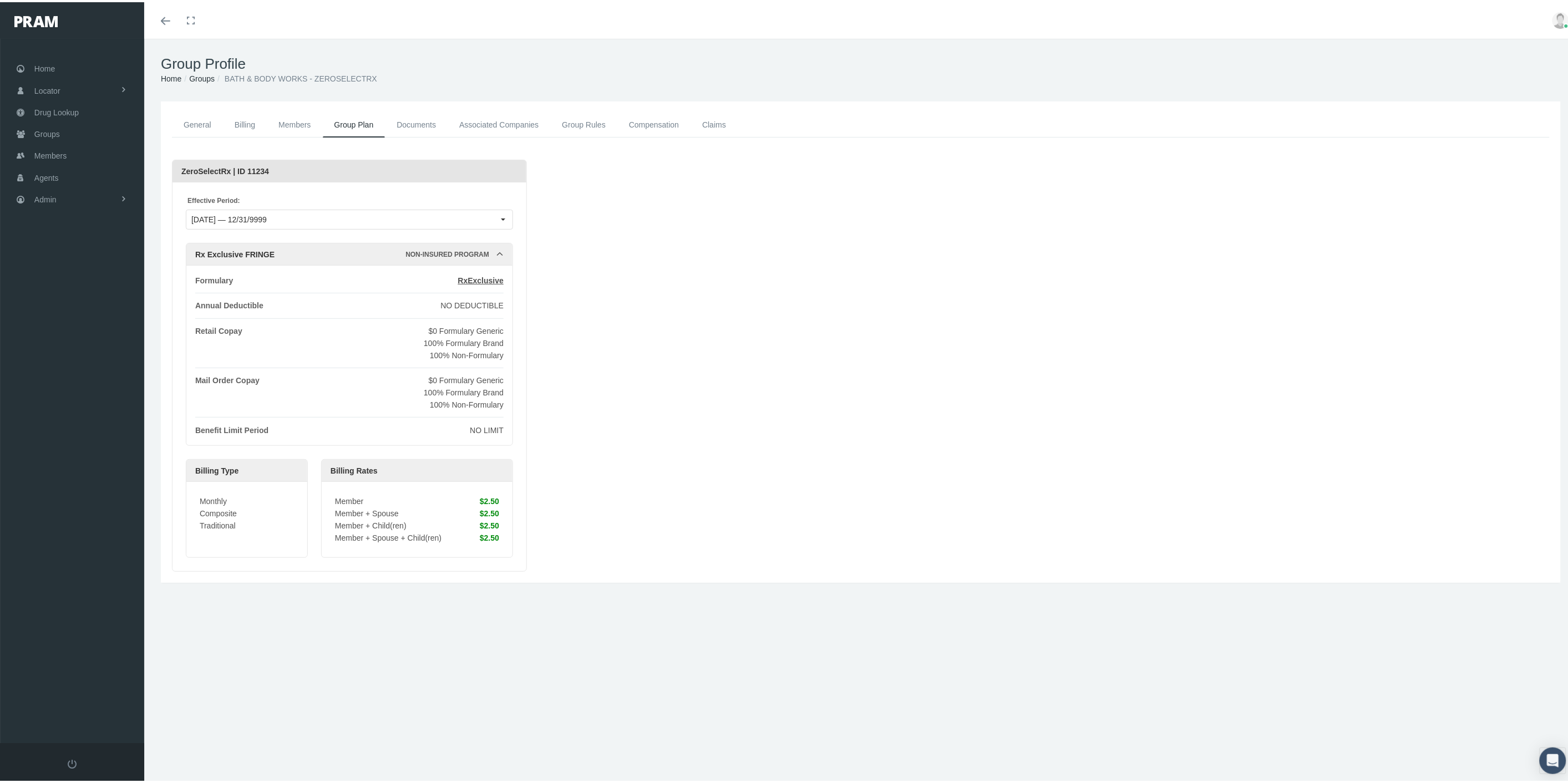
click at [242, 125] on link "Billing" at bounding box center [245, 123] width 44 height 25
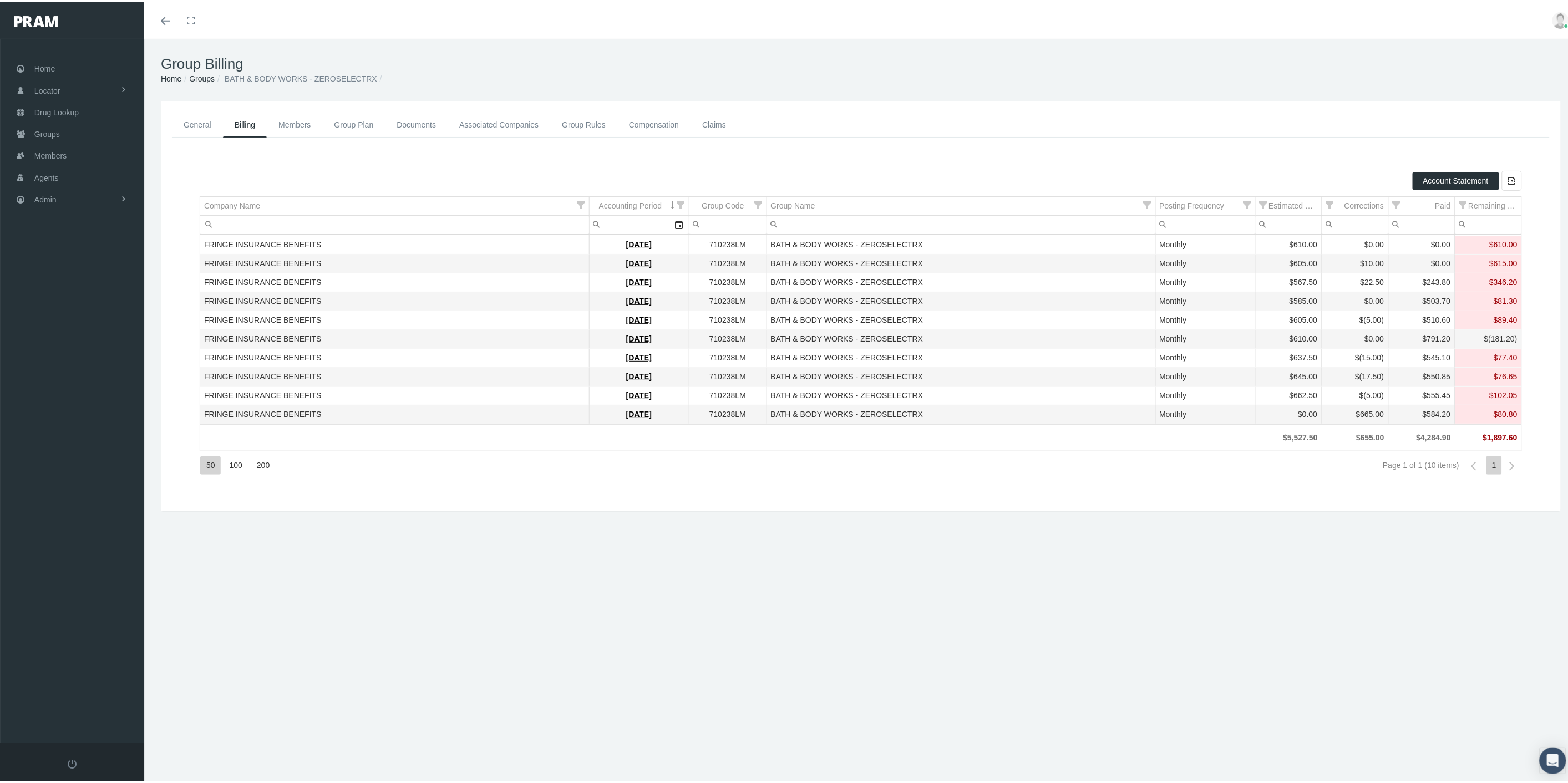
drag, startPoint x: 196, startPoint y: 123, endPoint x: 211, endPoint y: 129, distance: 16.2
click at [196, 123] on link "General" at bounding box center [197, 123] width 51 height 25
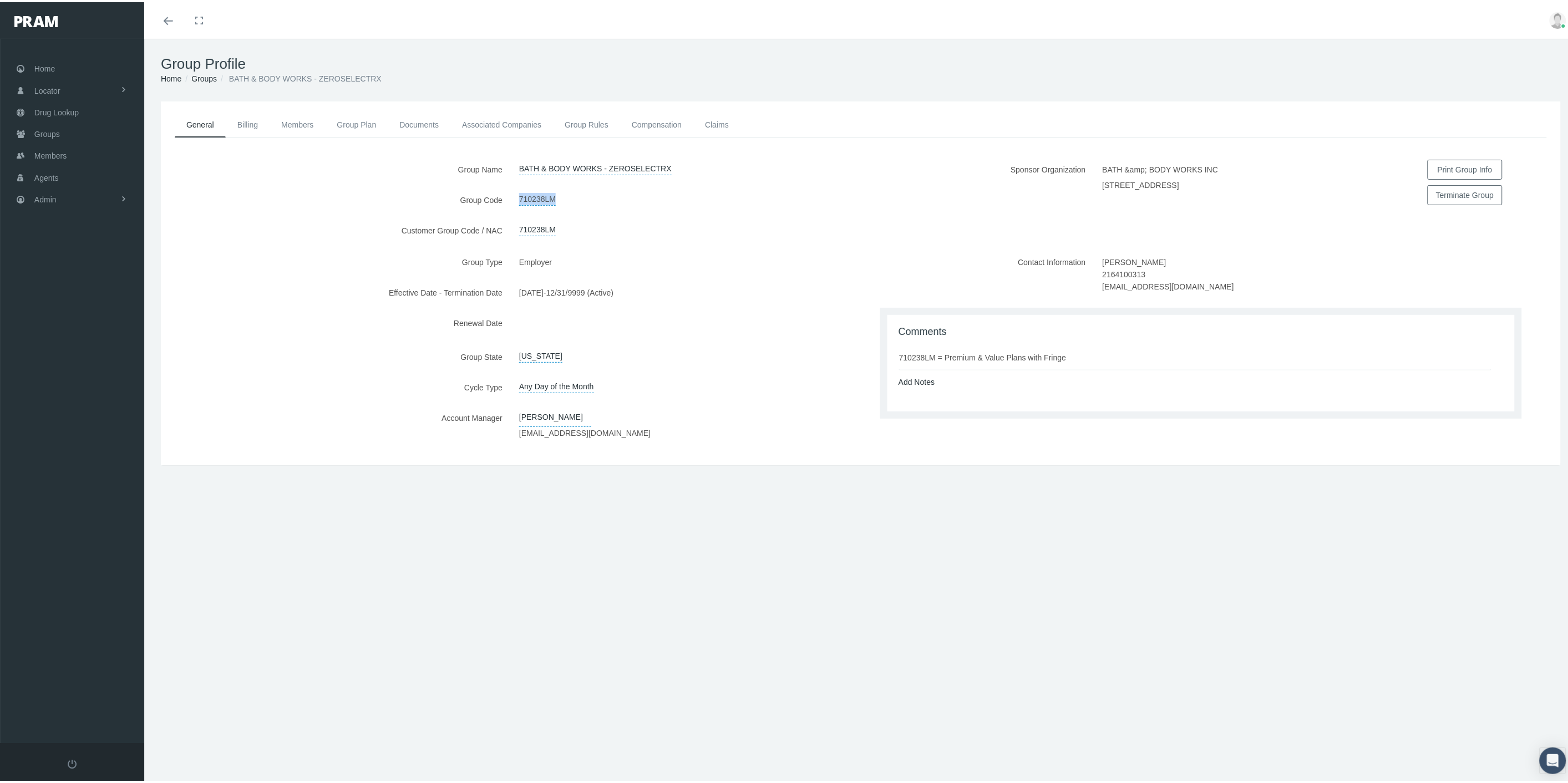
drag, startPoint x: 564, startPoint y: 200, endPoint x: 517, endPoint y: 202, distance: 47.0
click at [517, 202] on div "710238LM" at bounding box center [686, 198] width 350 height 19
copy link "710238LM"
click at [103, 203] on link "Admin" at bounding box center [72, 197] width 144 height 21
click at [96, 320] on span "Compensations" at bounding box center [72, 325] width 54 height 19
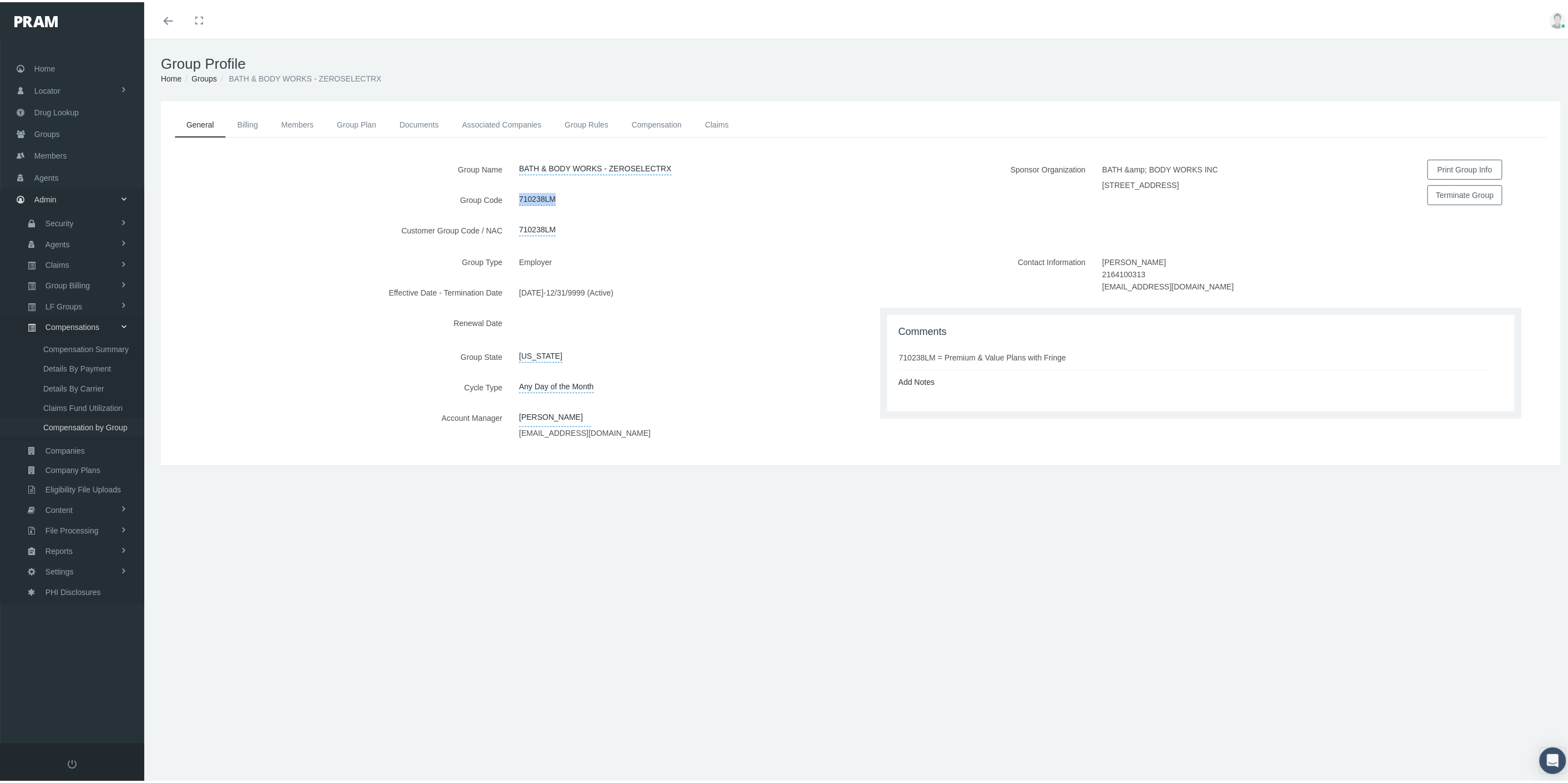
click at [92, 416] on span "Compensation by Group" at bounding box center [85, 425] width 85 height 19
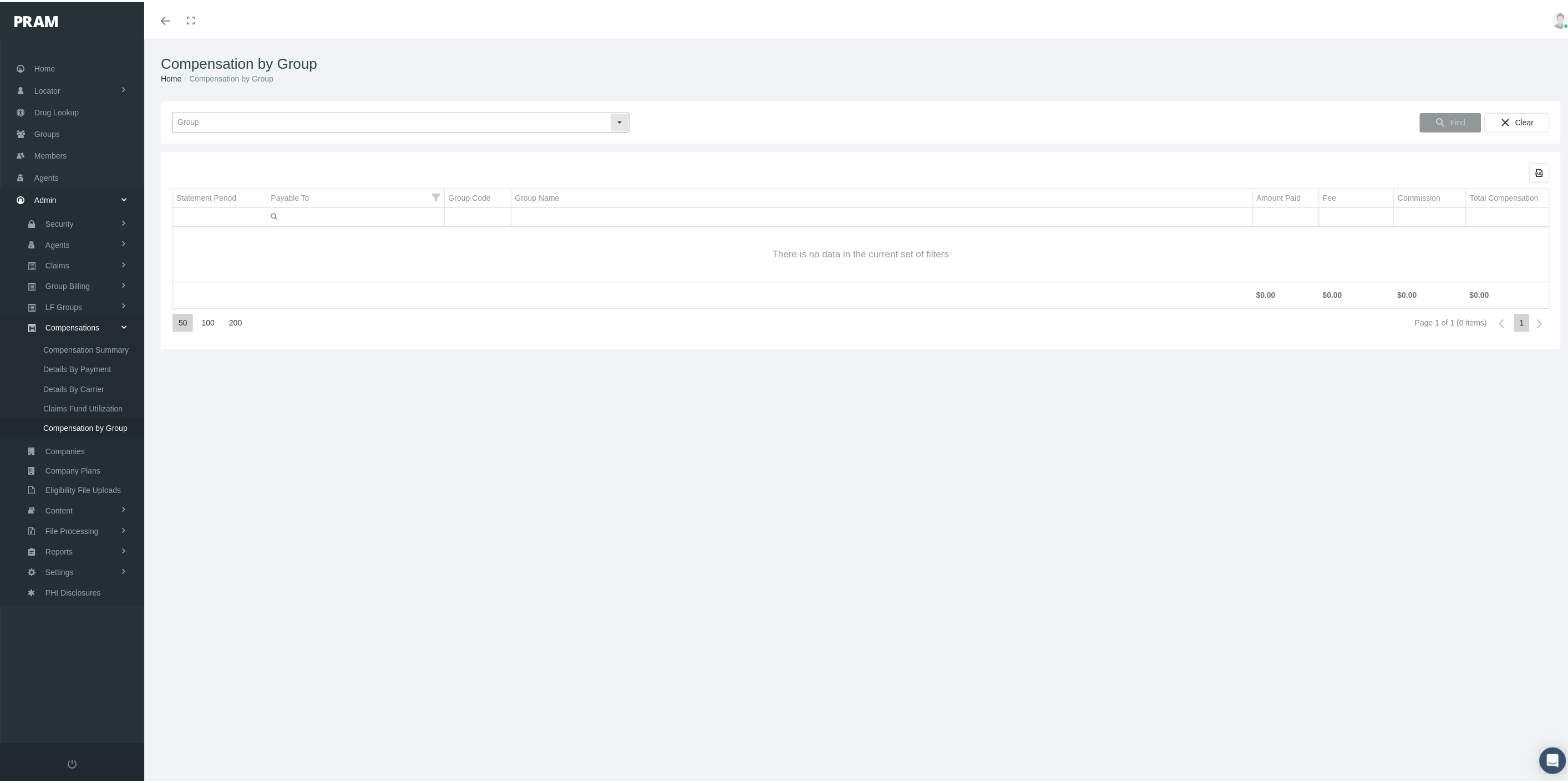
click at [287, 116] on input "text" at bounding box center [391, 120] width 437 height 19
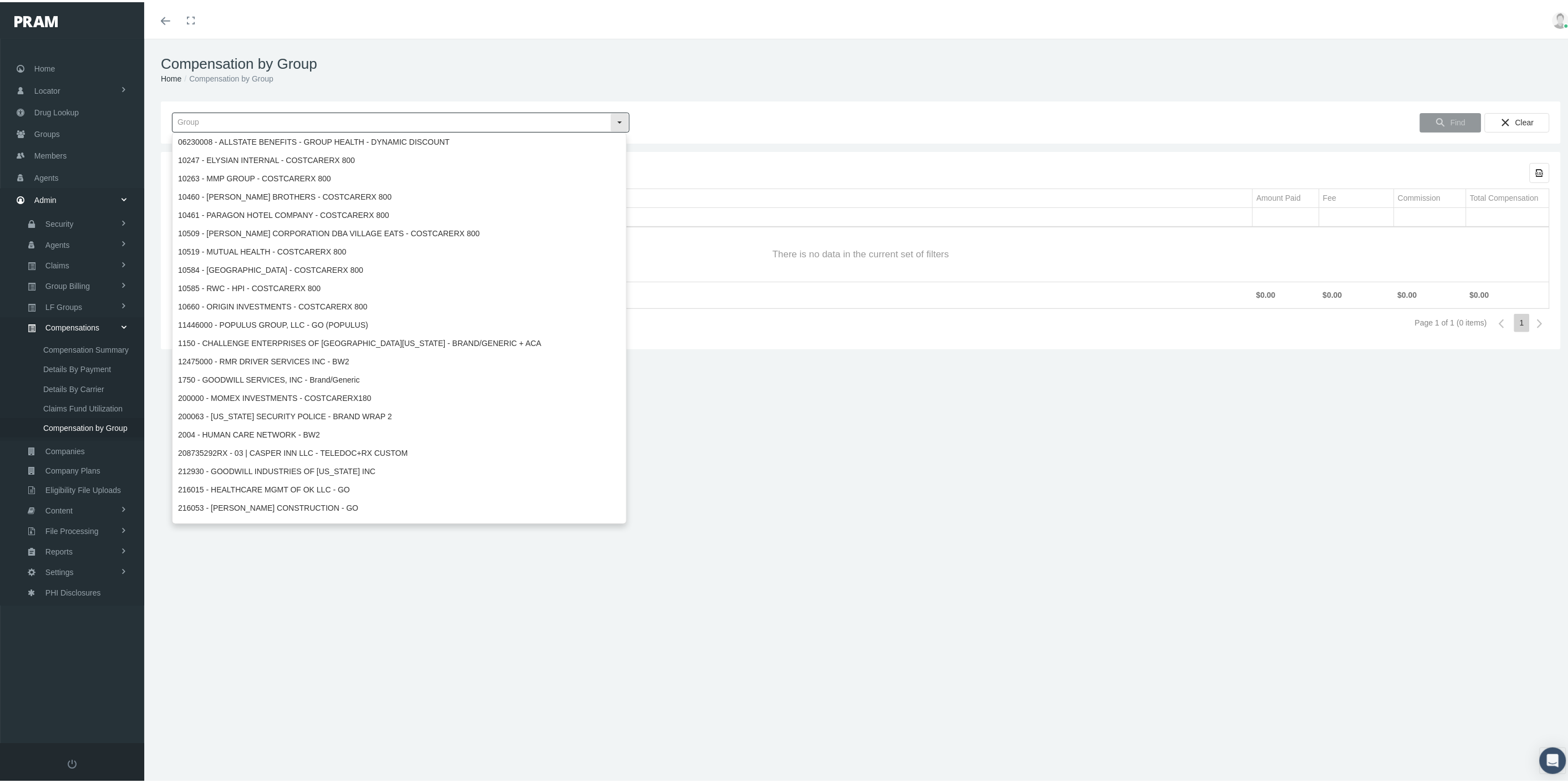
paste input "710238LM"
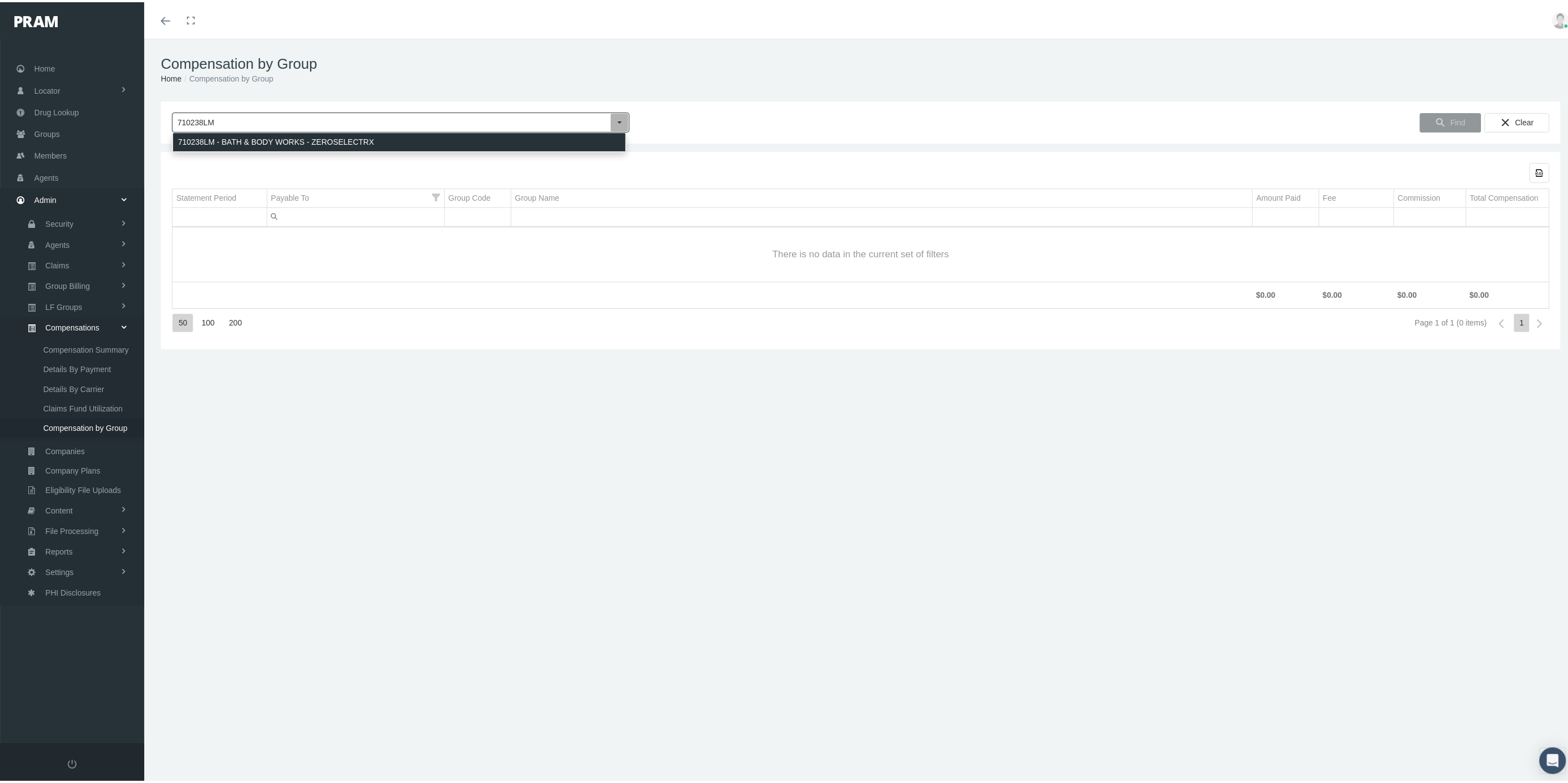
click at [276, 141] on div "710238LM - BATH & BODY WORKS - ZEROSELECTRX" at bounding box center [399, 140] width 453 height 18
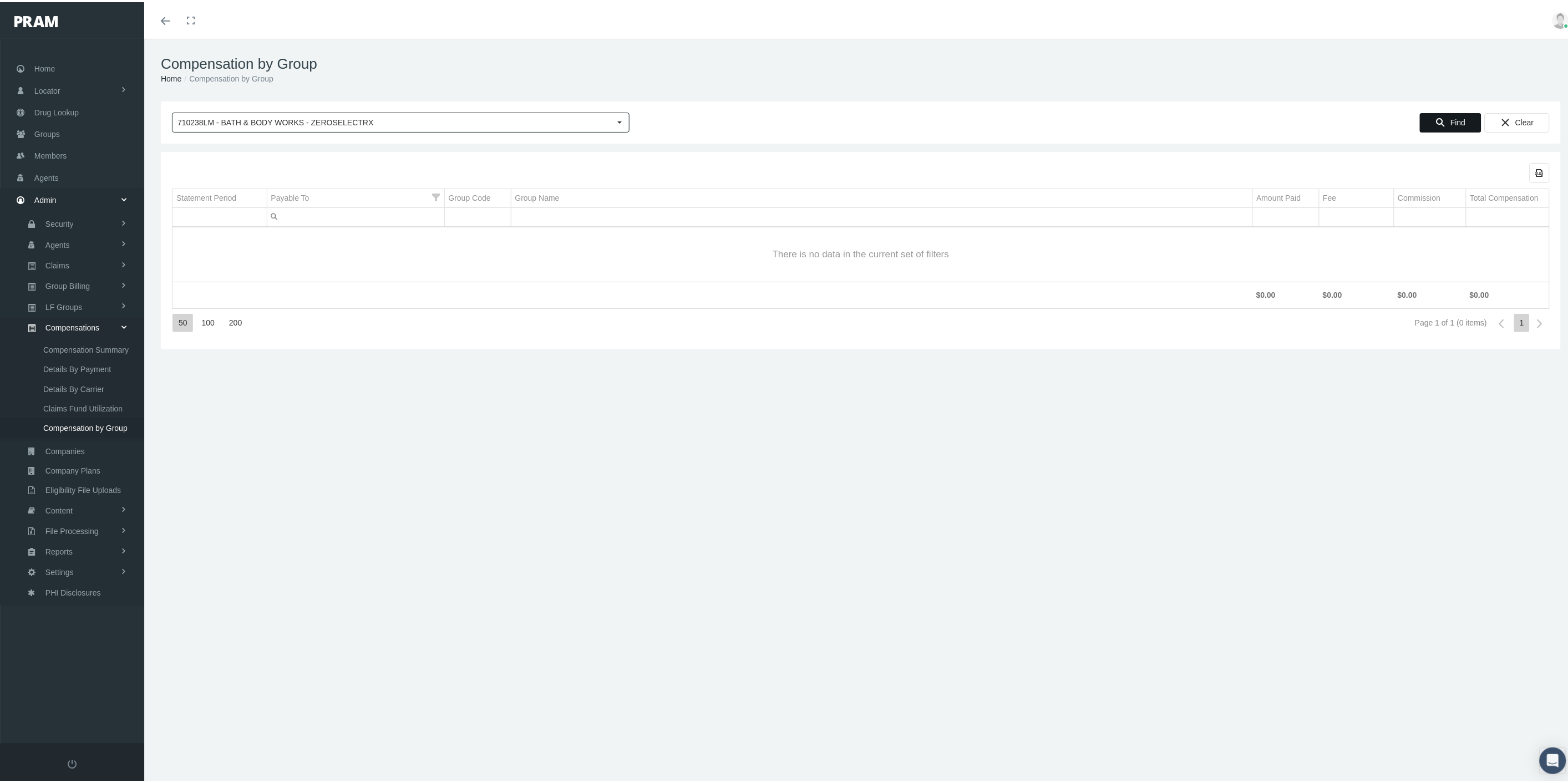
type input "710238LM - BATH & BODY WORKS - ZEROSELECTRX"
click at [1450, 120] on span "Find" at bounding box center [1458, 120] width 15 height 9
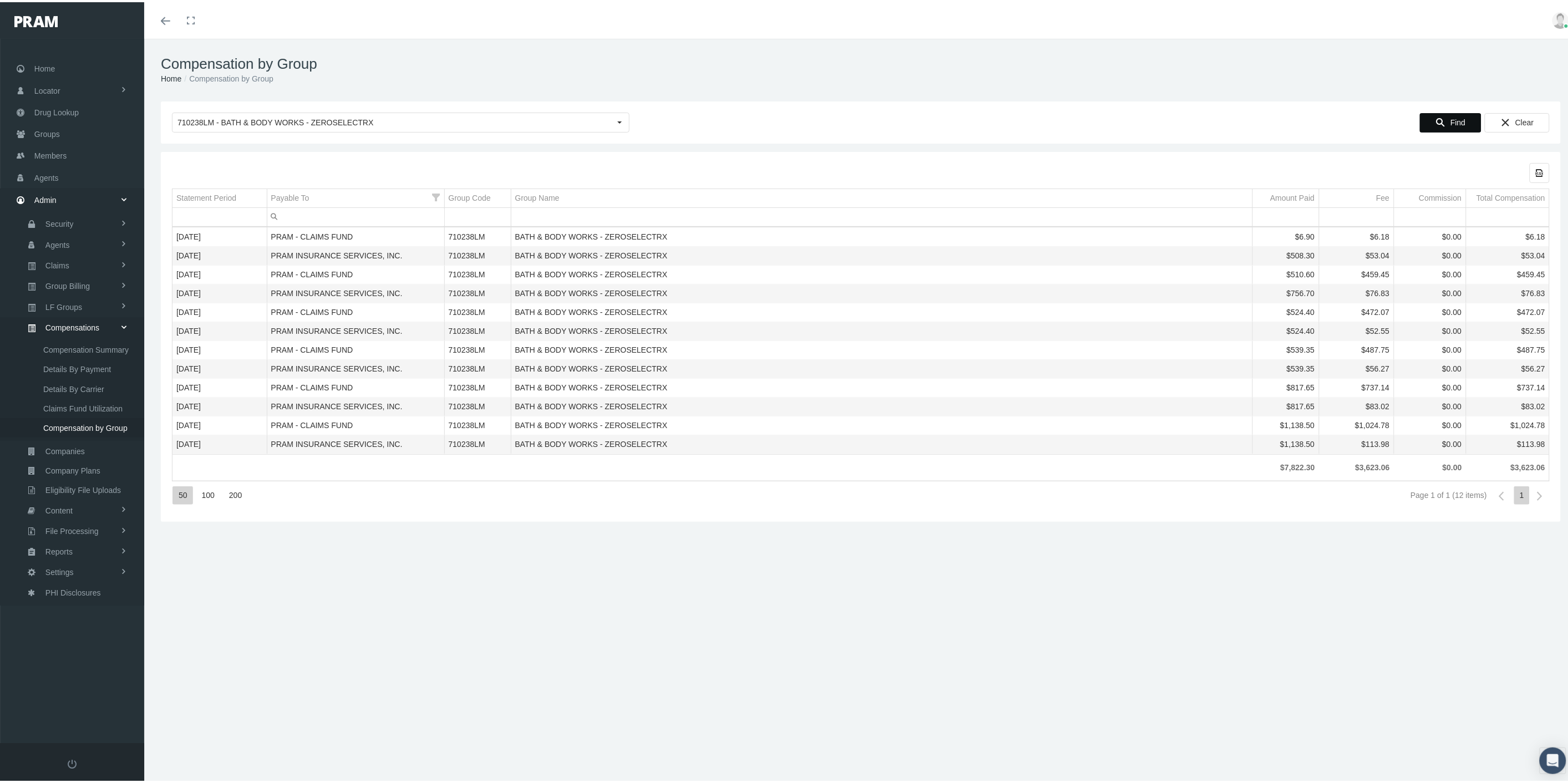
click at [319, 212] on input "Filter cell" at bounding box center [356, 215] width 177 height 18
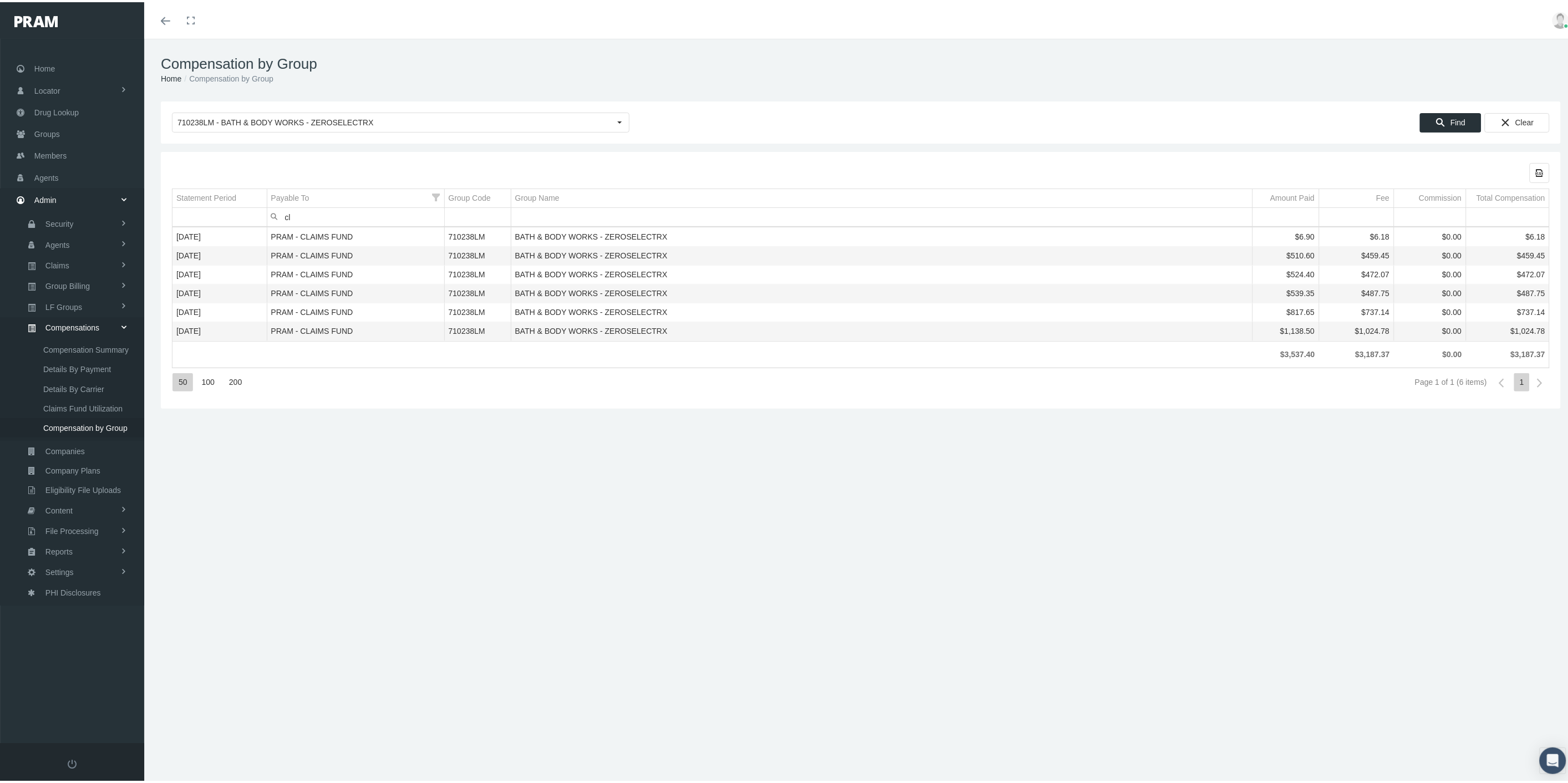
type input "c"
type input "pram in"
